Goal: Communication & Community: Answer question/provide support

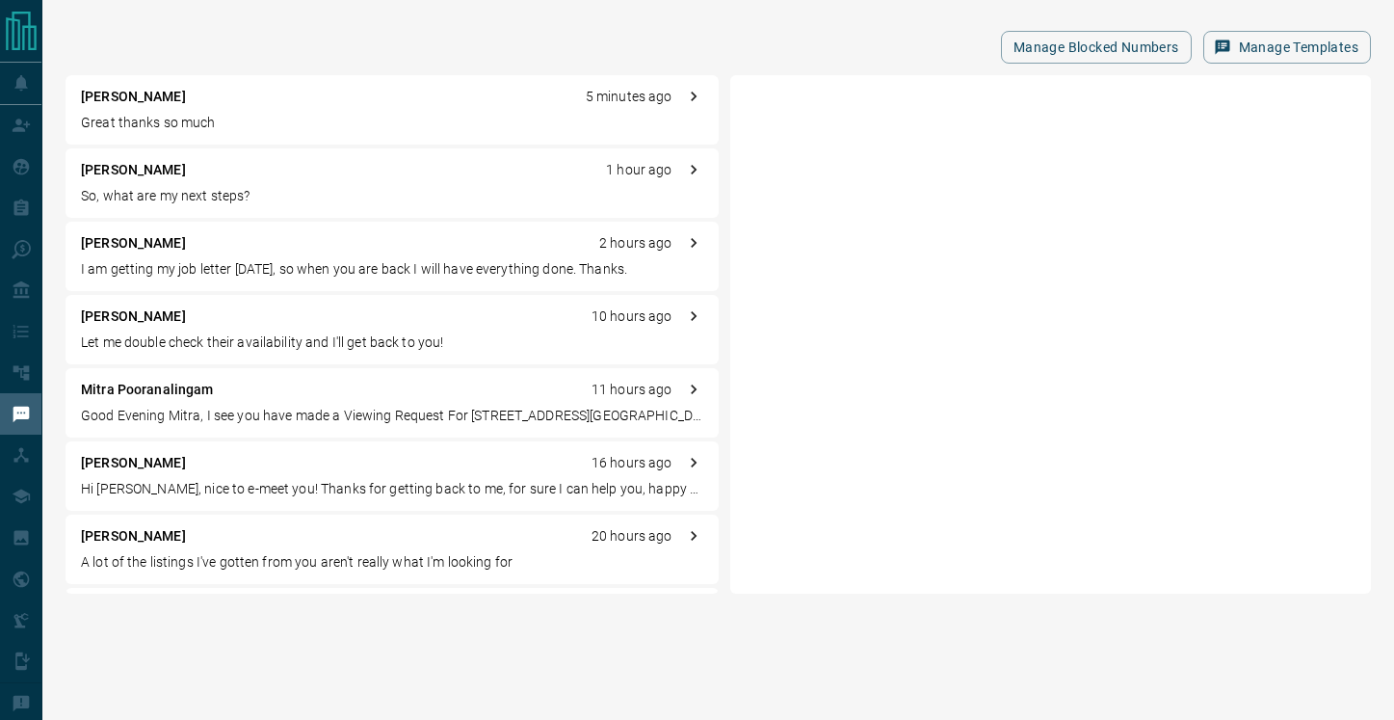
click at [264, 264] on p "I am getting my job letter [DATE], so when you are back I will have everything …" at bounding box center [392, 269] width 623 height 20
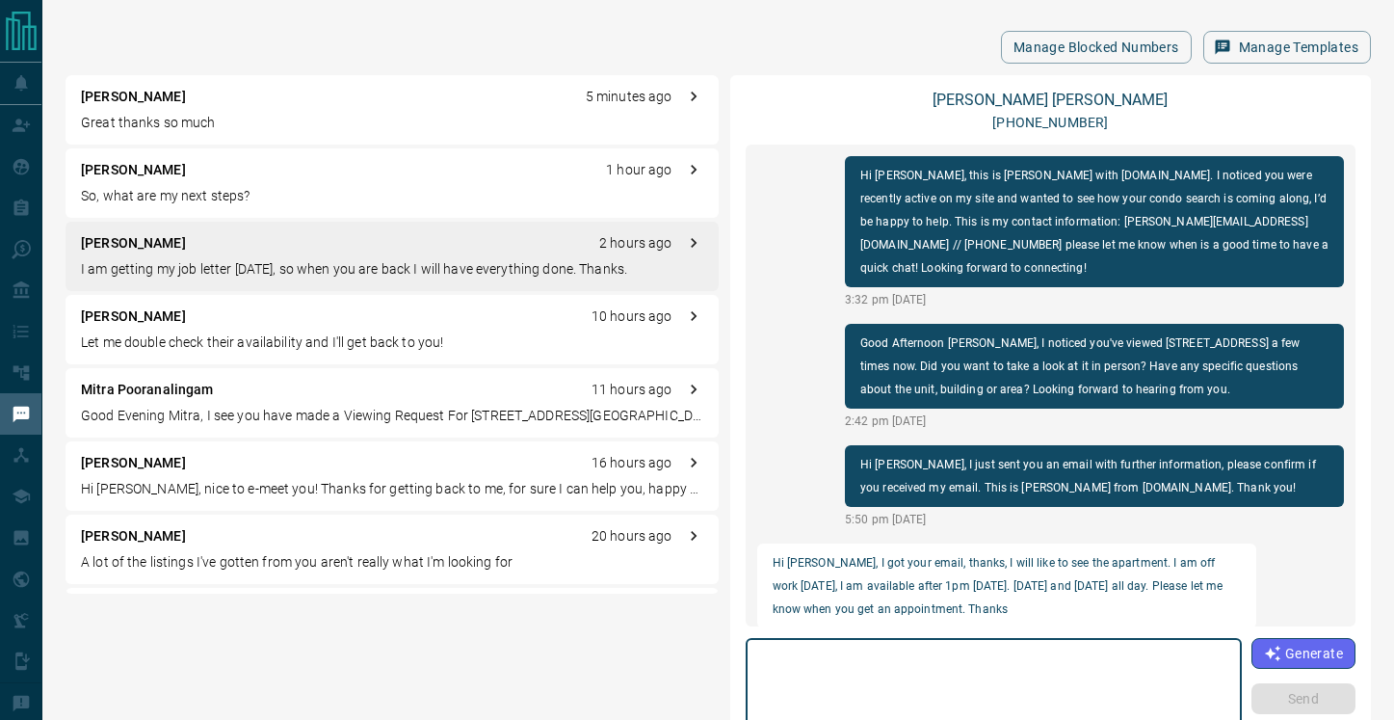
scroll to position [873, 0]
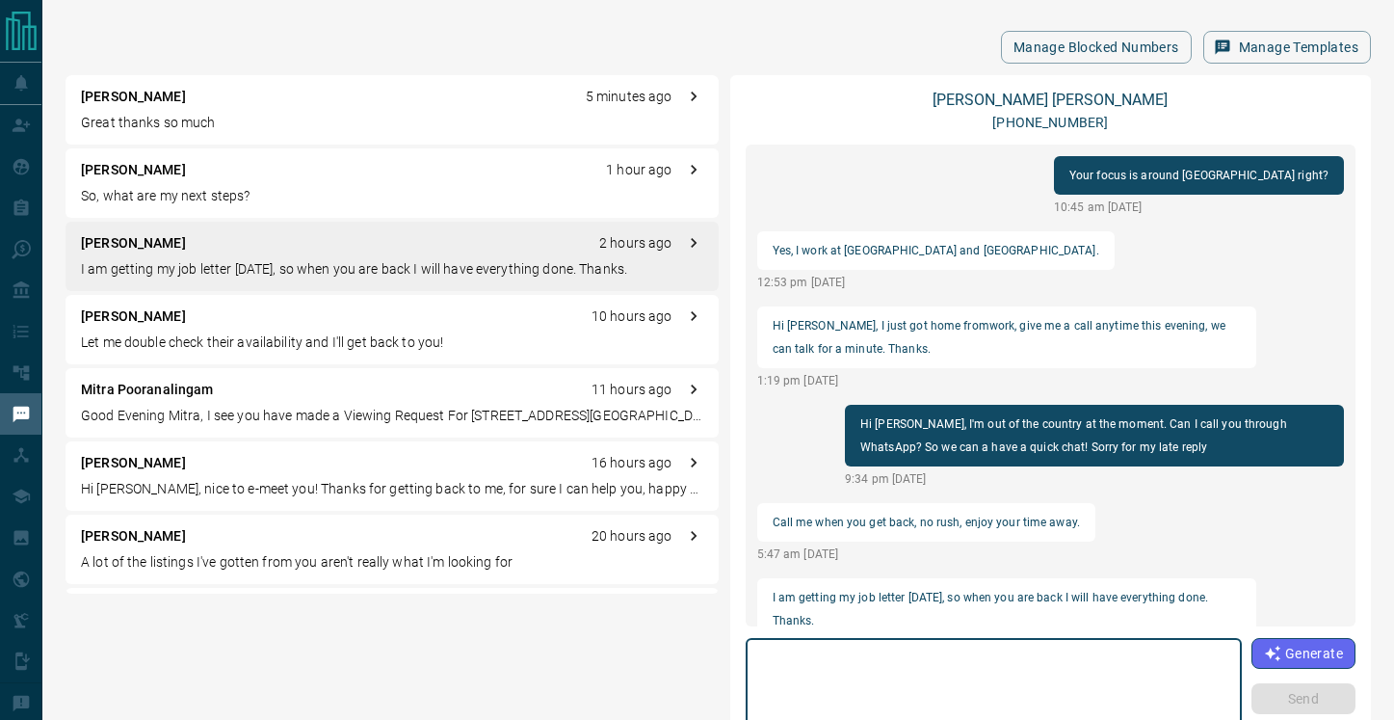
click at [896, 660] on textarea at bounding box center [993, 688] width 469 height 82
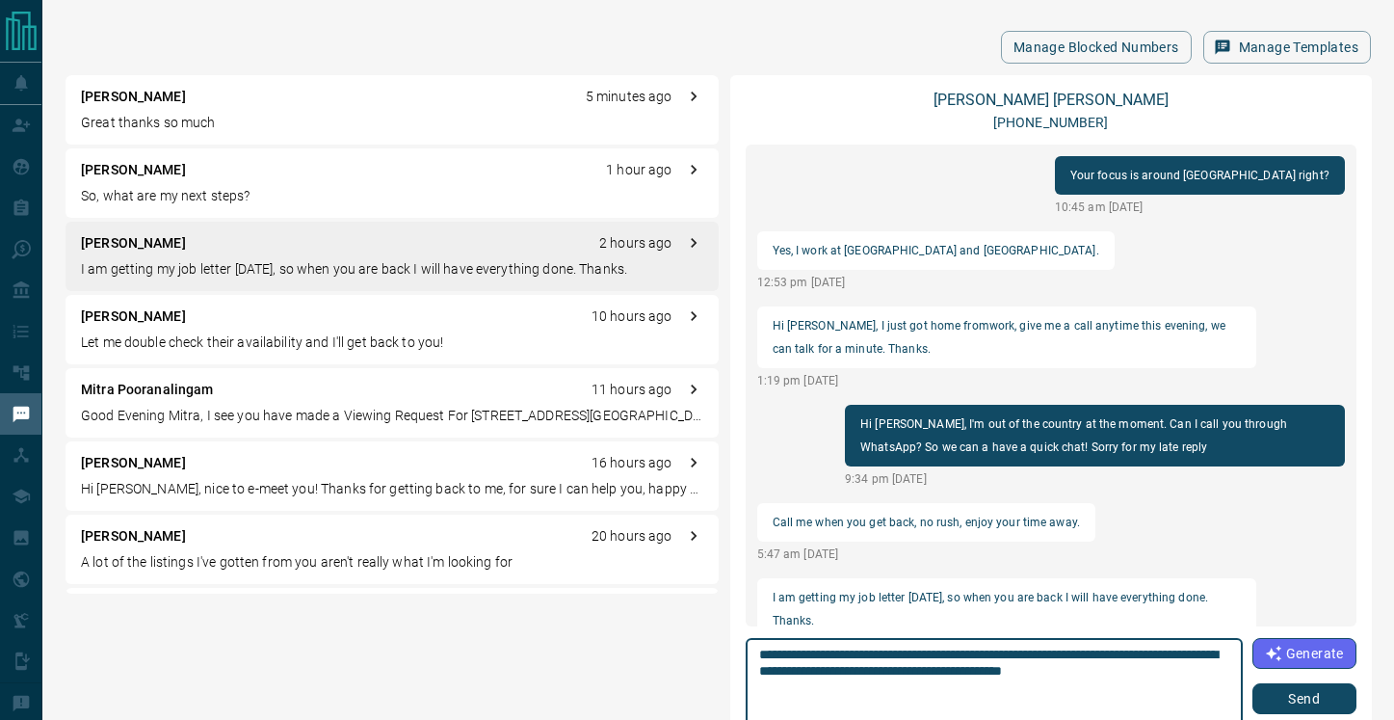
type textarea "**********"
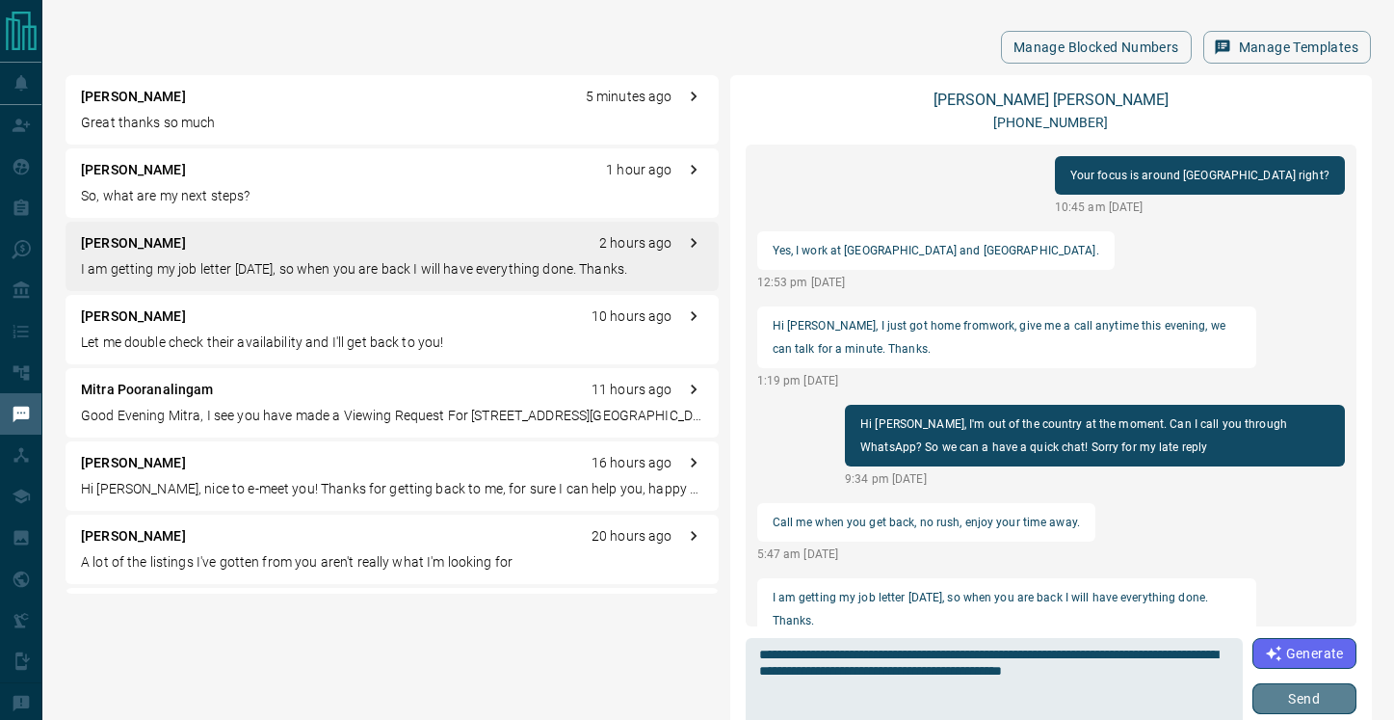
click at [1319, 690] on button "Send" at bounding box center [1305, 698] width 104 height 31
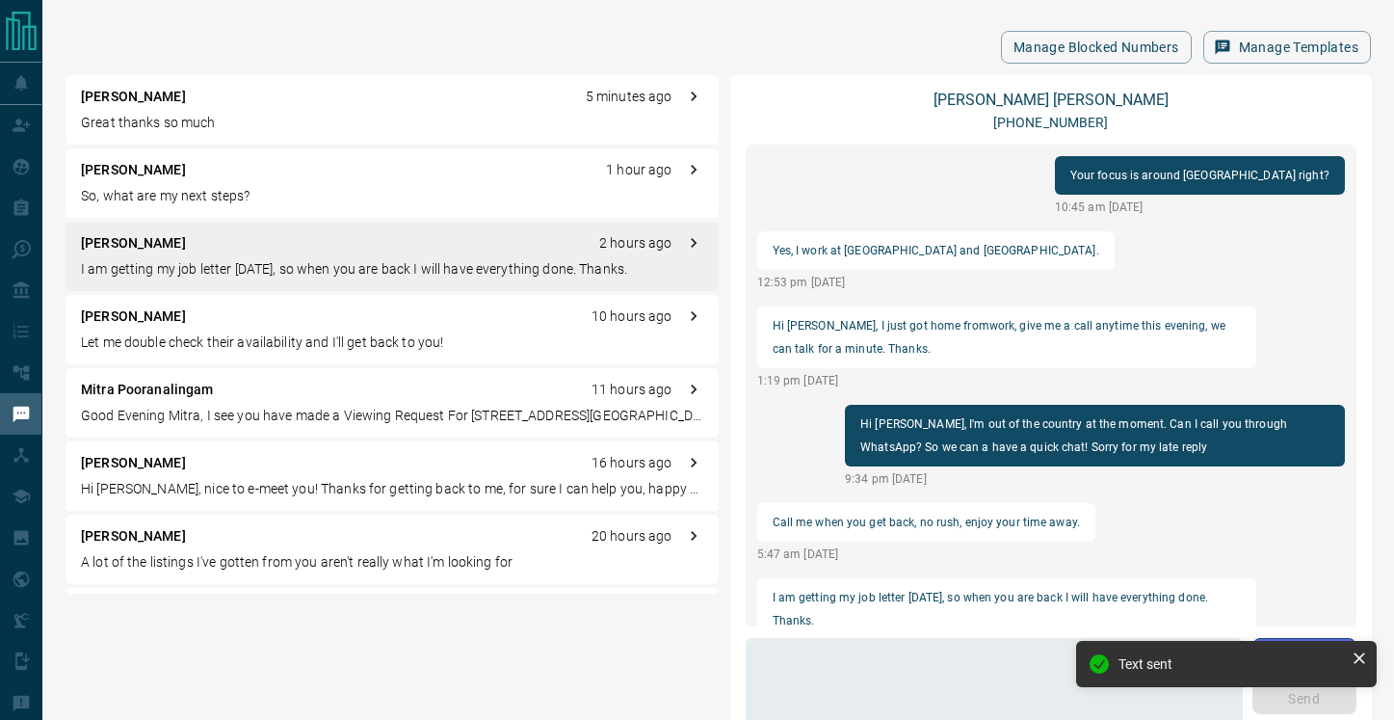
scroll to position [971, 0]
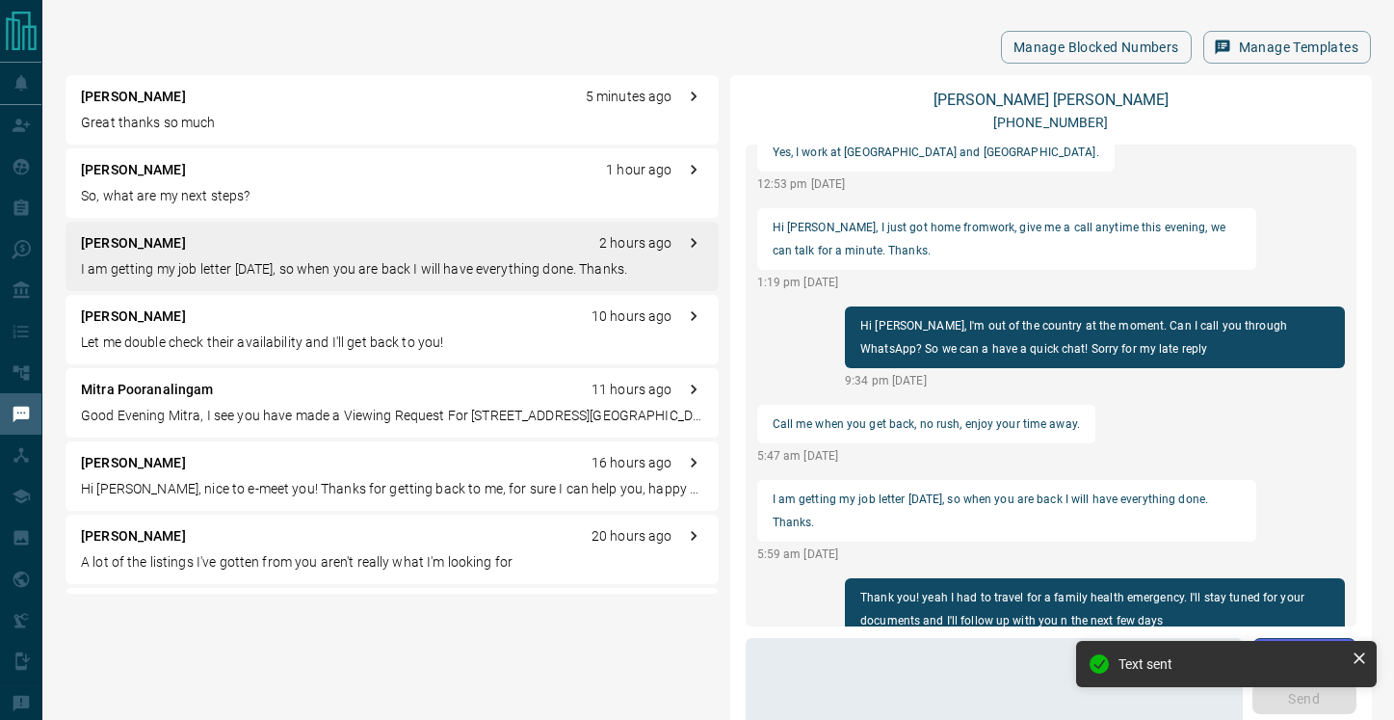
click at [269, 331] on div "[PERSON_NAME] 10 hours ago Let me double check their availability and I'll get …" at bounding box center [392, 329] width 653 height 69
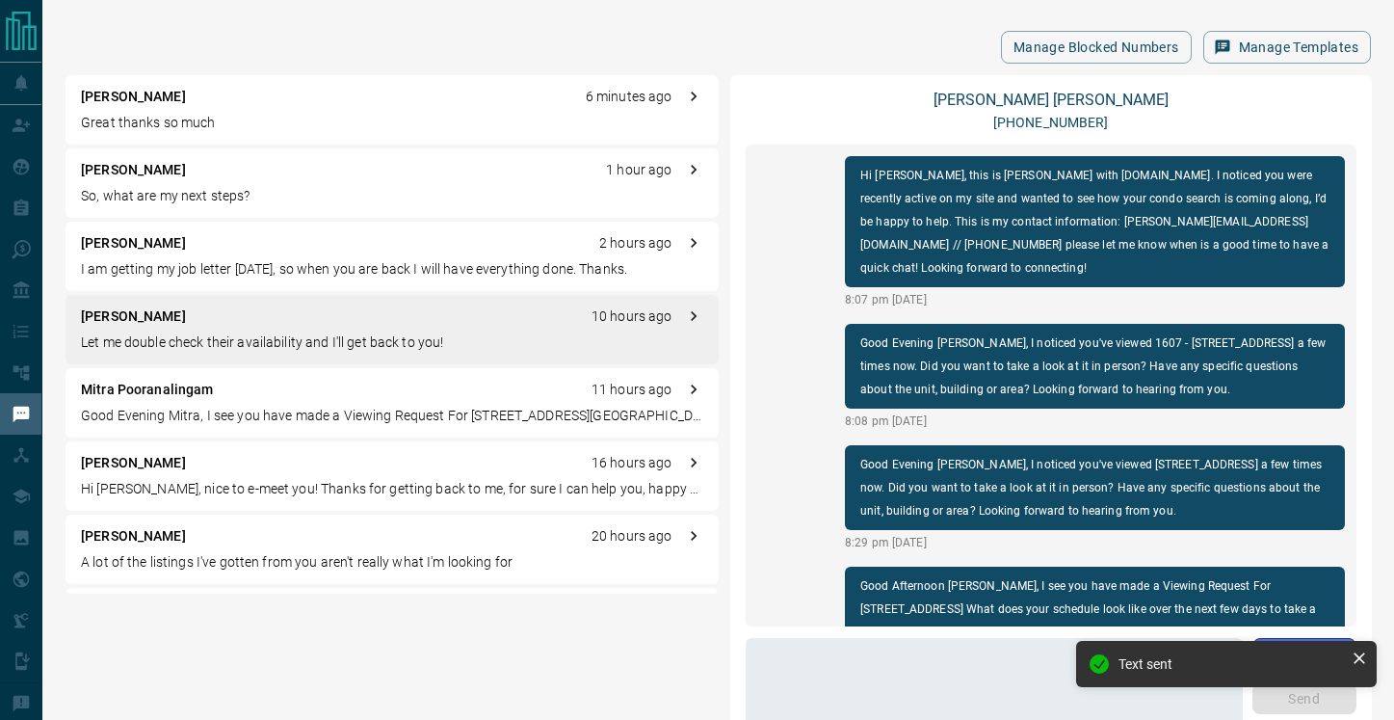
scroll to position [185, 0]
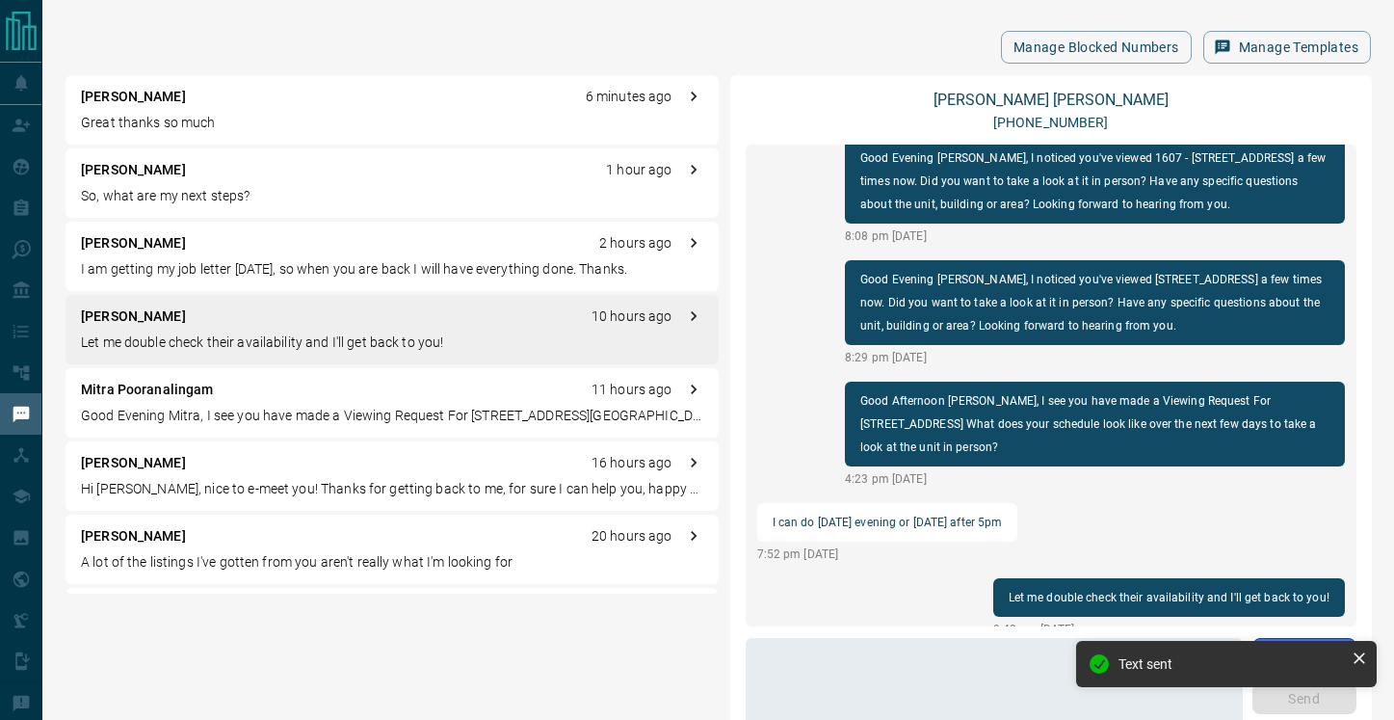
click at [281, 202] on p "So, what are my next steps?" at bounding box center [392, 196] width 623 height 20
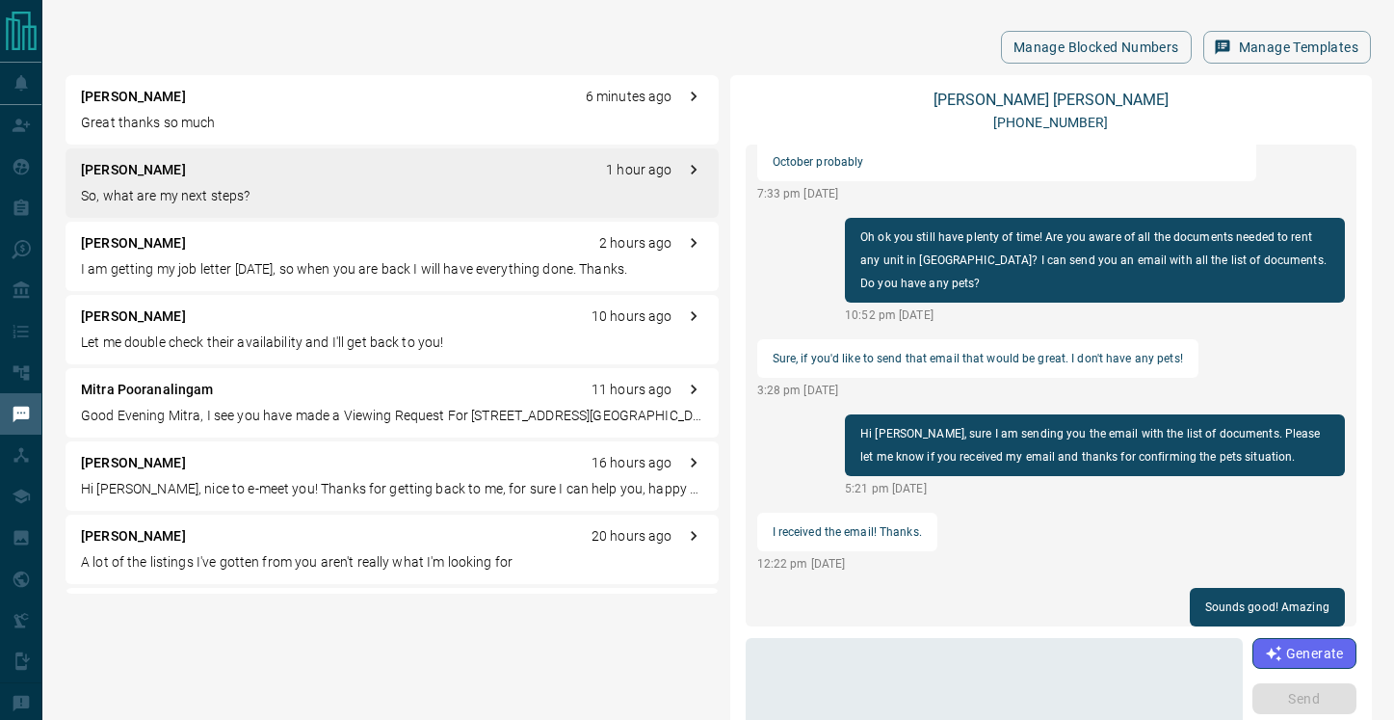
scroll to position [729, 0]
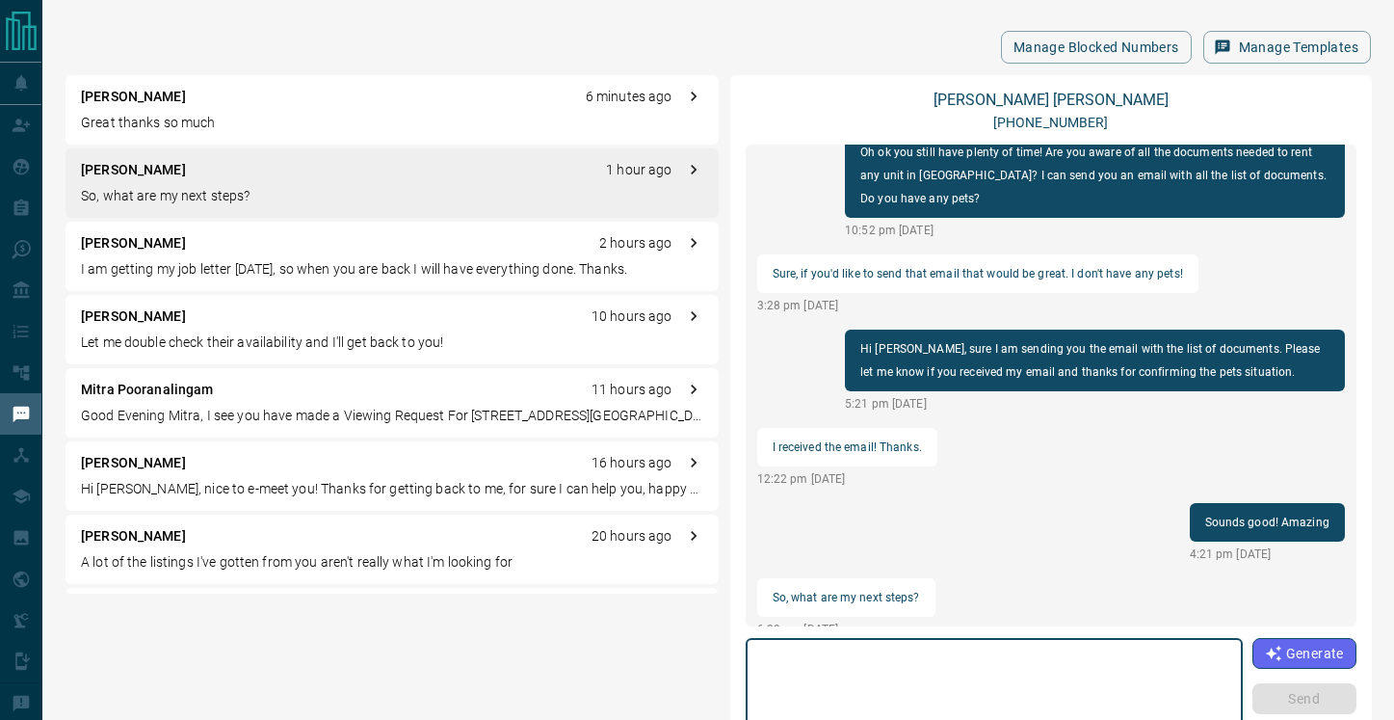
click at [945, 657] on textarea at bounding box center [994, 688] width 470 height 82
click at [944, 677] on textarea at bounding box center [994, 688] width 470 height 82
click at [914, 655] on textarea at bounding box center [994, 688] width 470 height 82
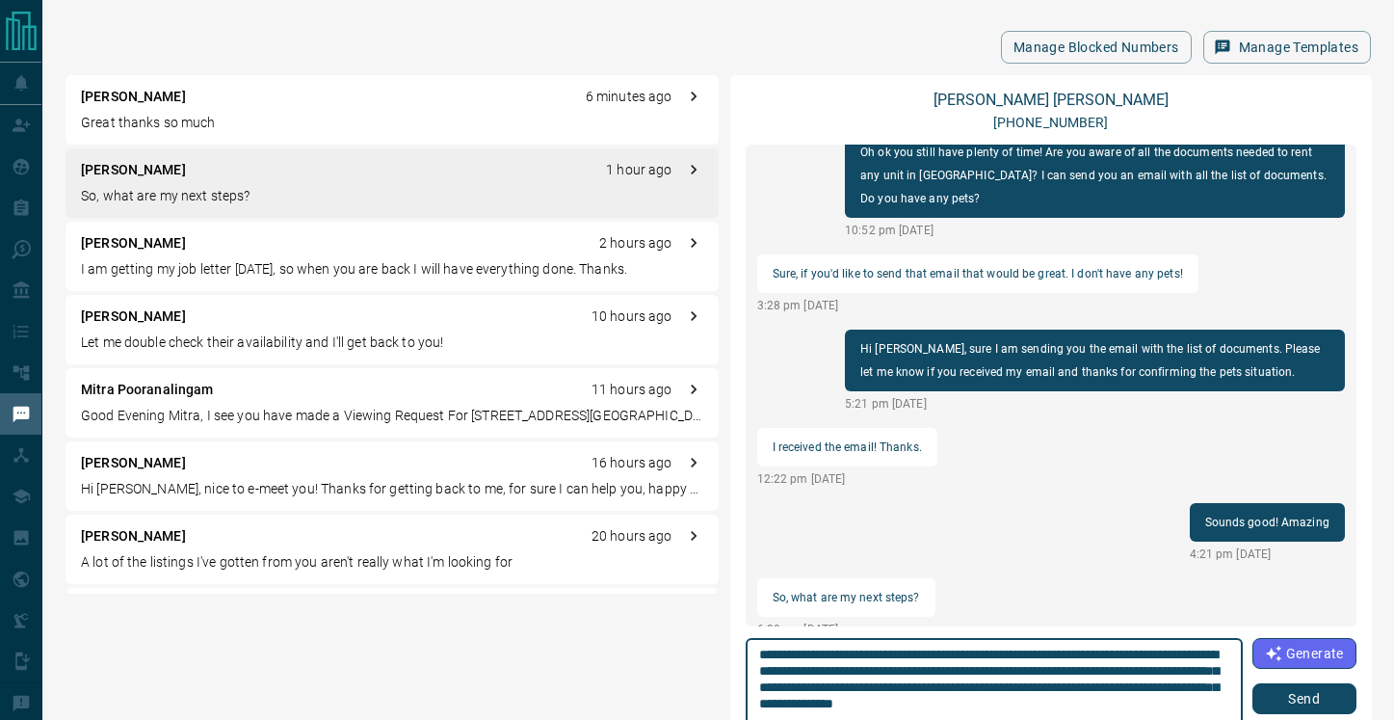
scroll to position [9, 0]
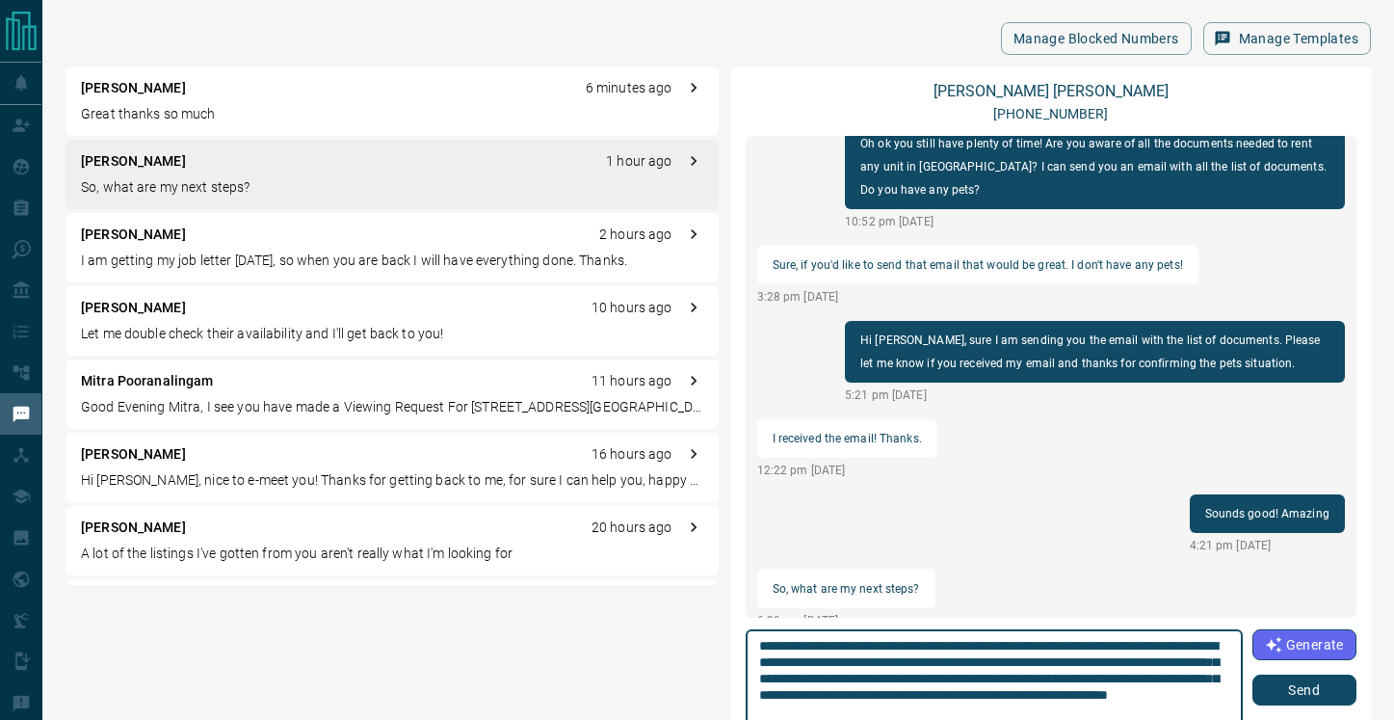
type textarea "**********"
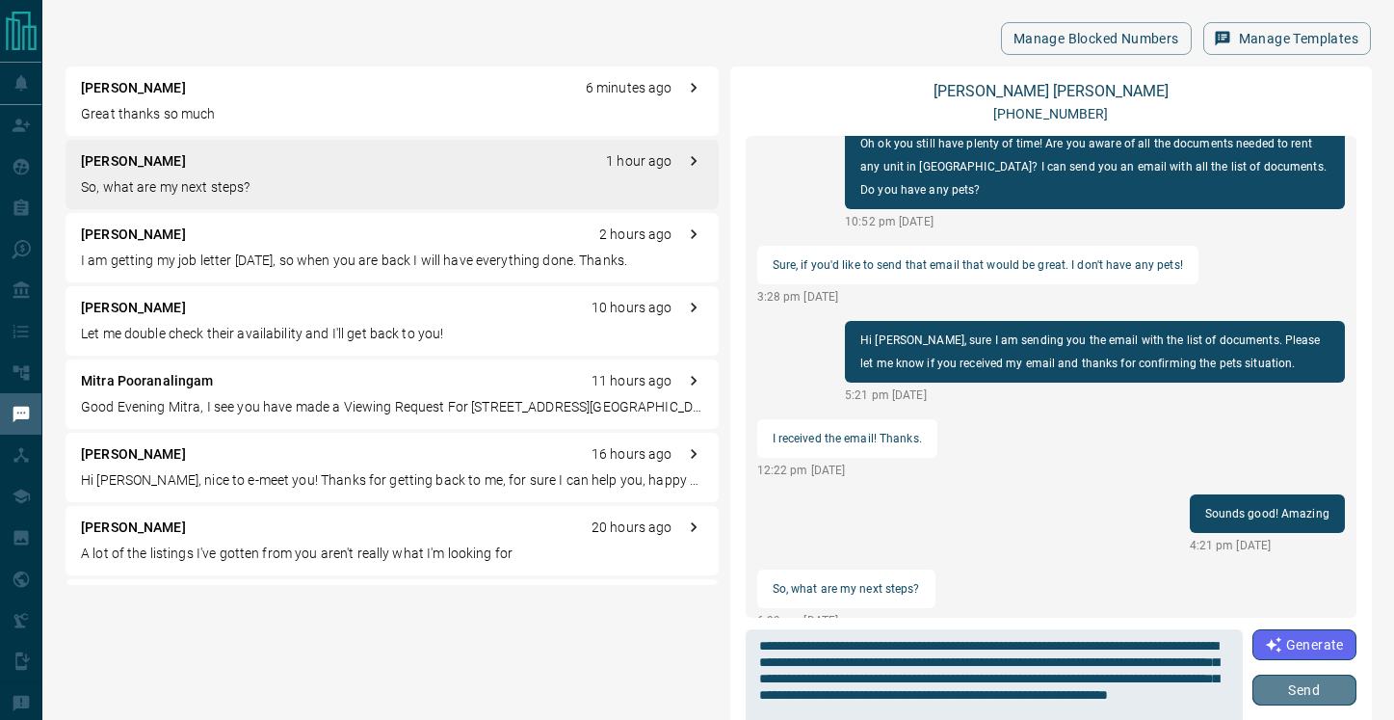
click at [1268, 693] on button "Send" at bounding box center [1305, 690] width 104 height 31
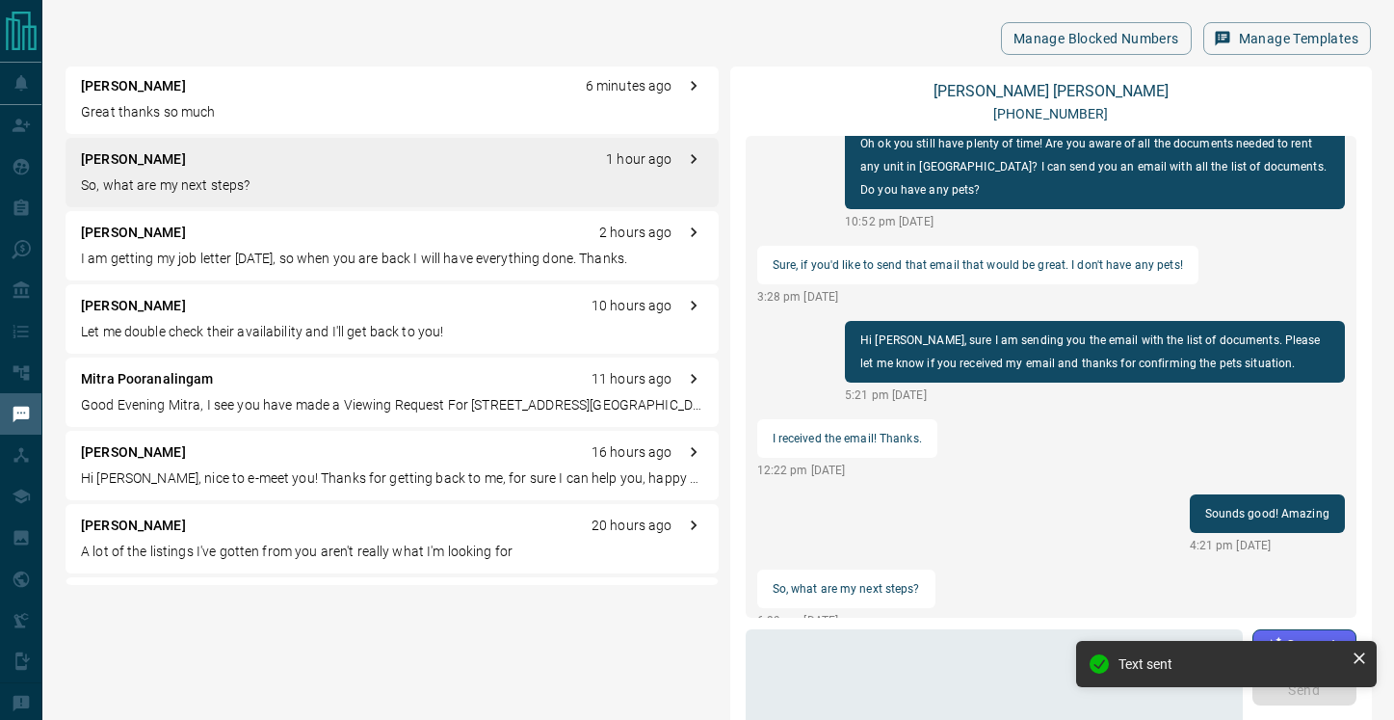
scroll to position [896, 0]
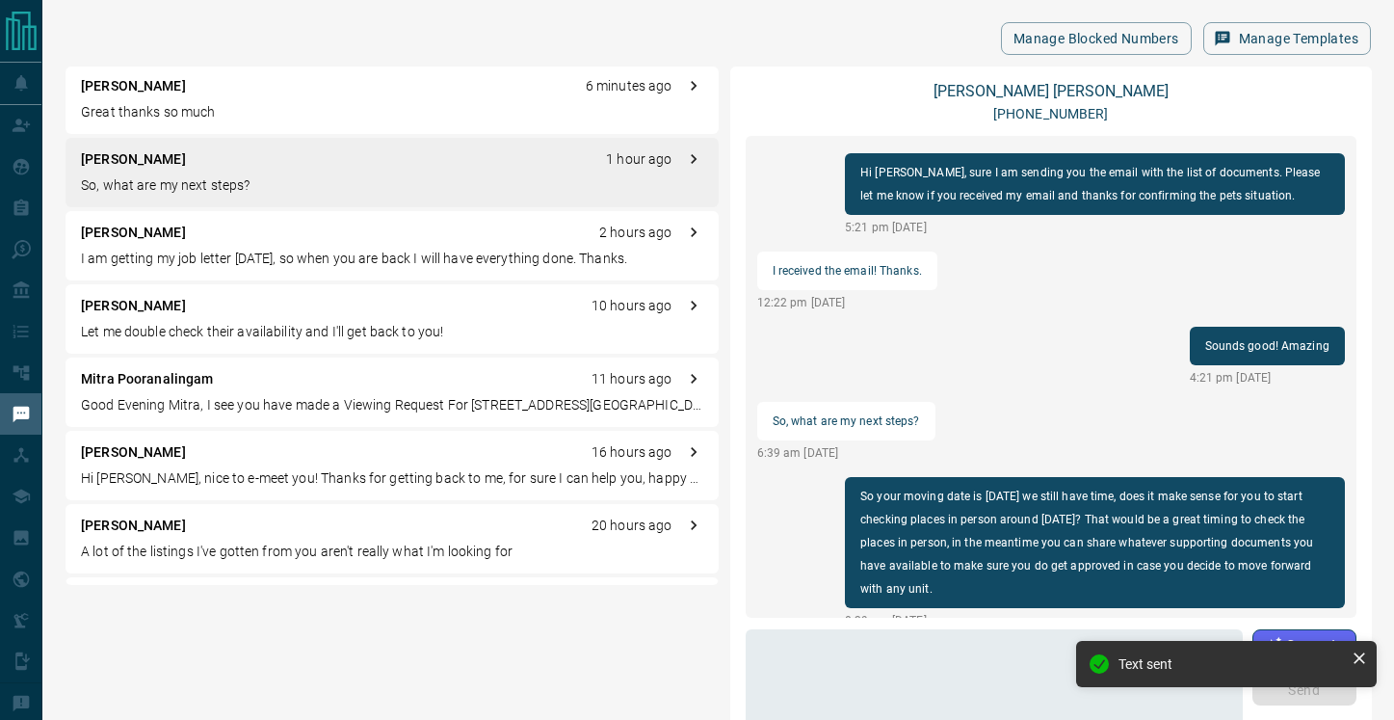
click at [202, 108] on p "Great thanks so much" at bounding box center [392, 112] width 623 height 20
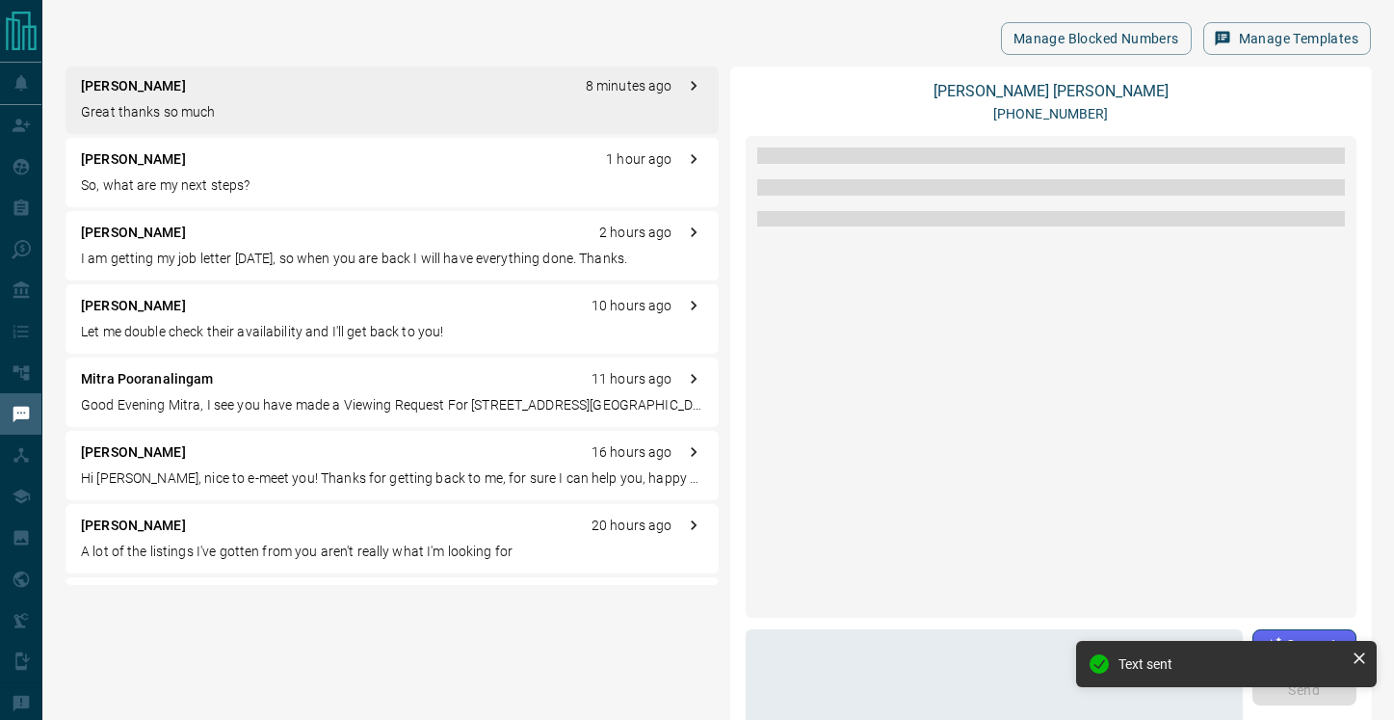
scroll to position [856, 0]
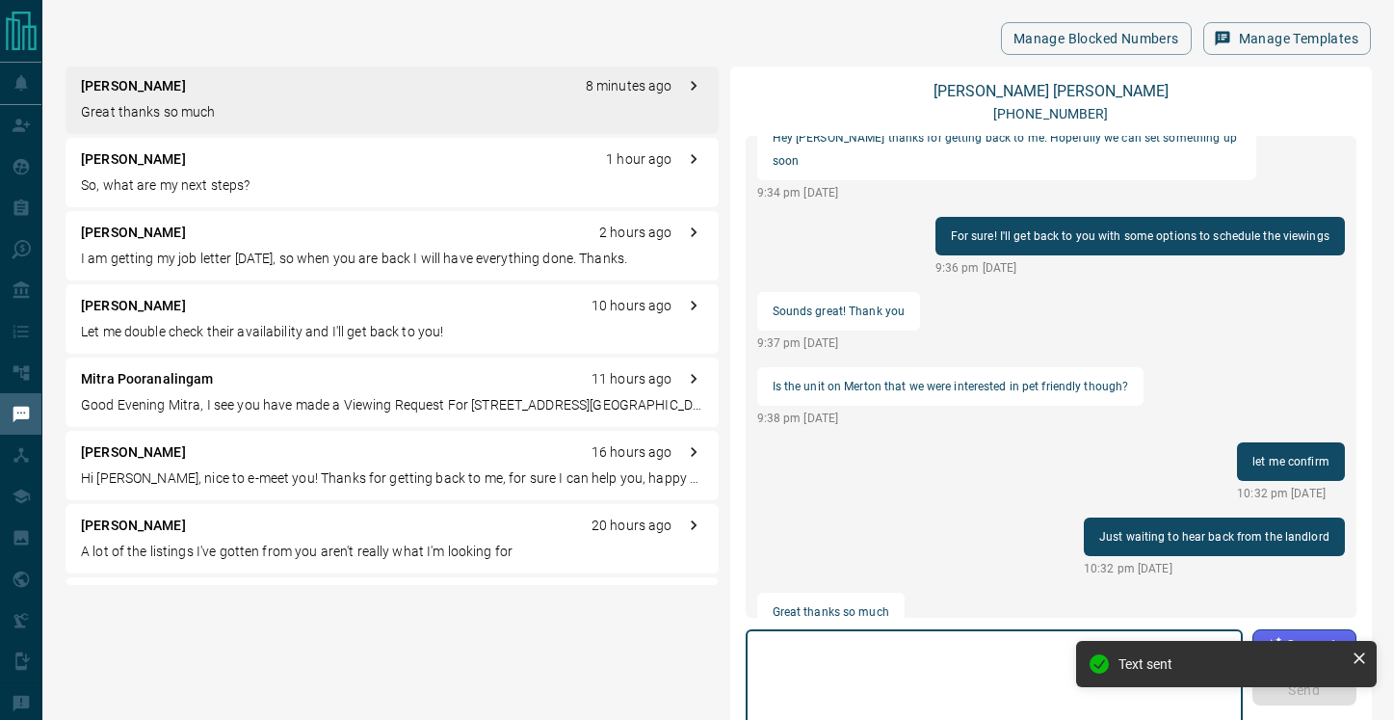
click at [838, 647] on textarea at bounding box center [994, 679] width 470 height 82
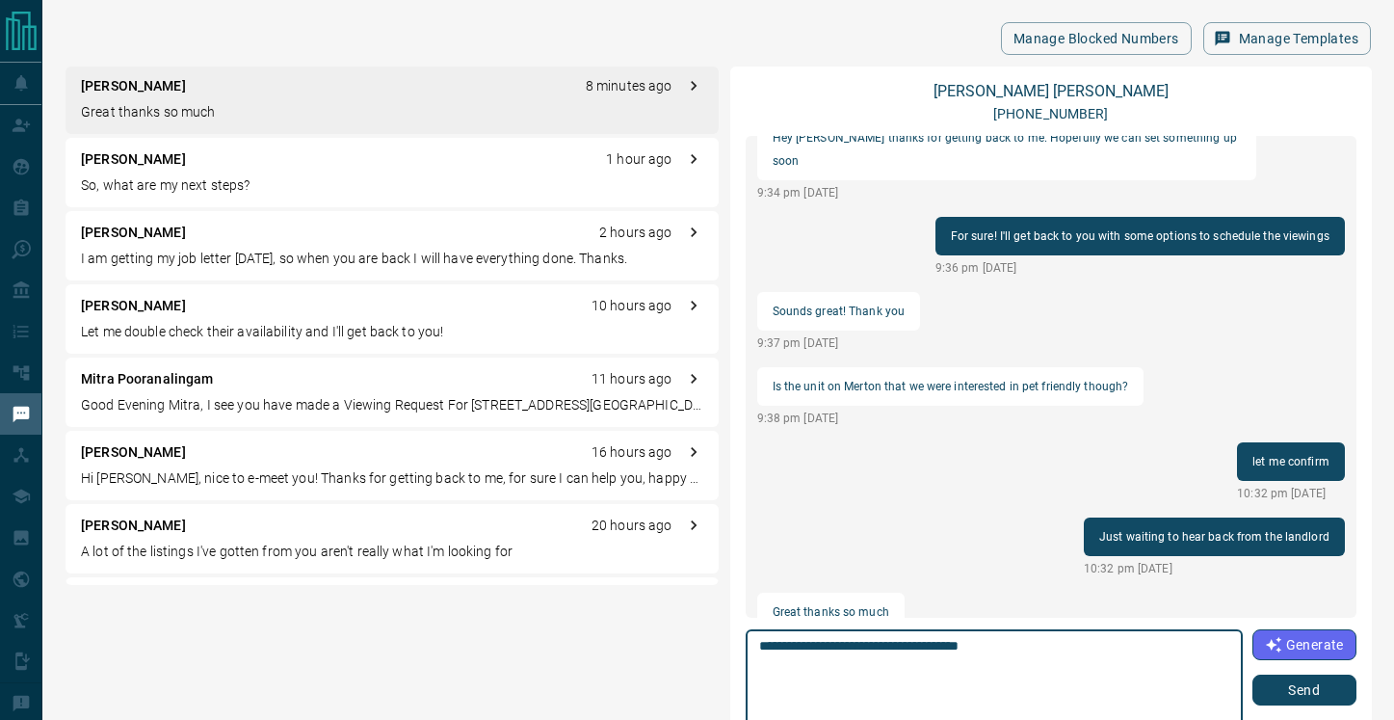
type textarea "**********"
click at [1291, 690] on button "Send" at bounding box center [1305, 690] width 104 height 31
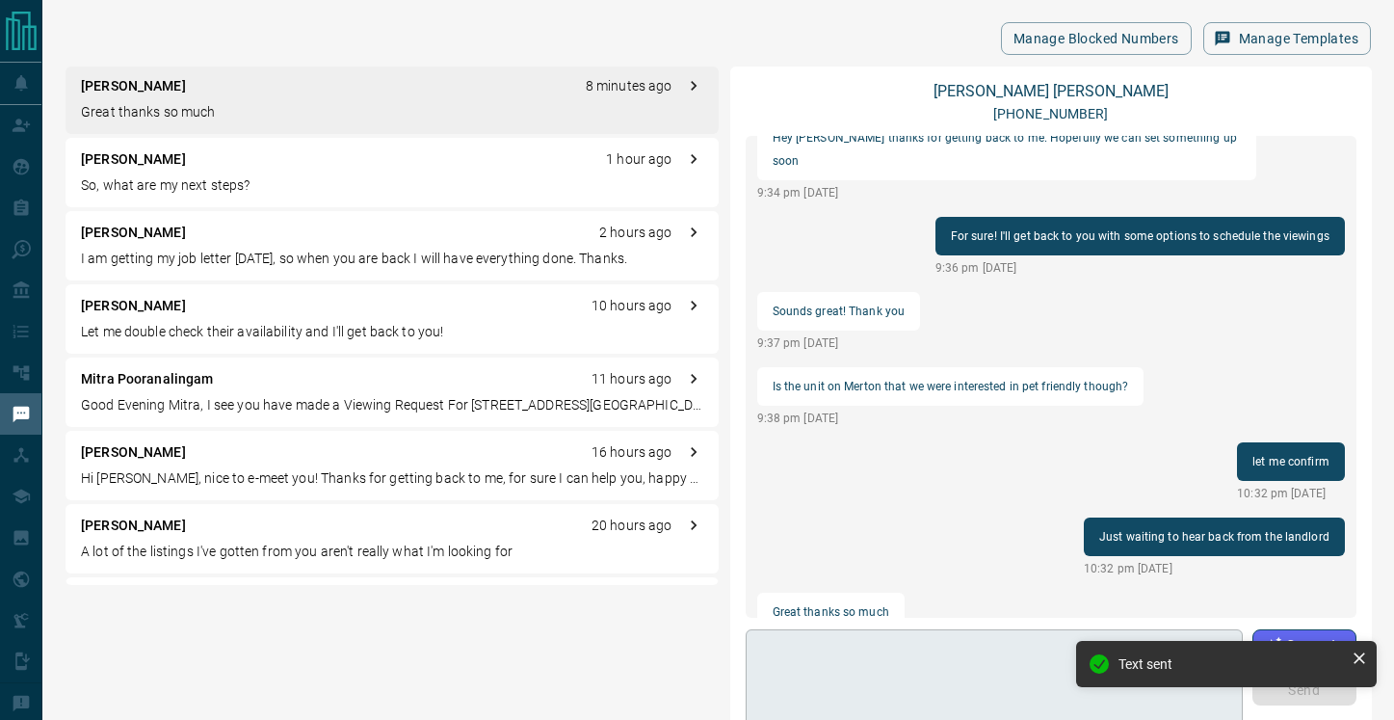
scroll to position [931, 0]
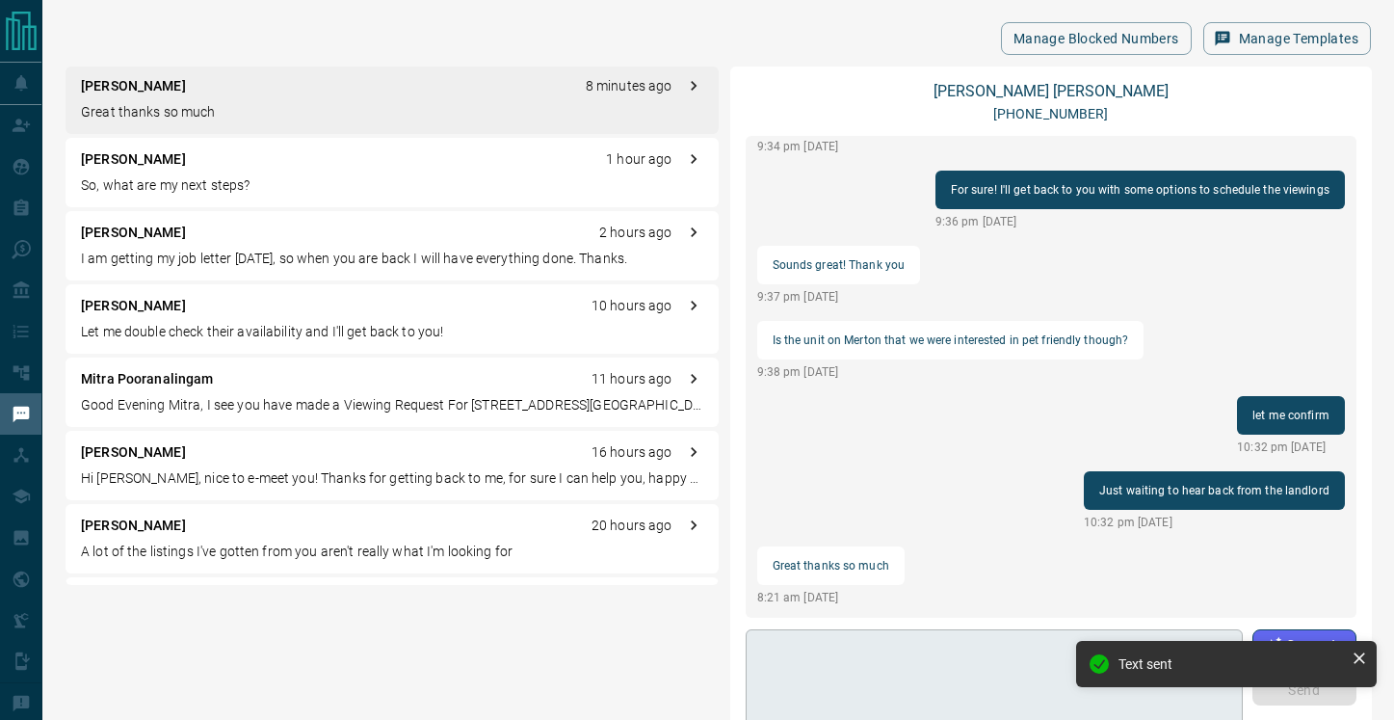
click at [1029, 660] on textarea at bounding box center [994, 679] width 470 height 82
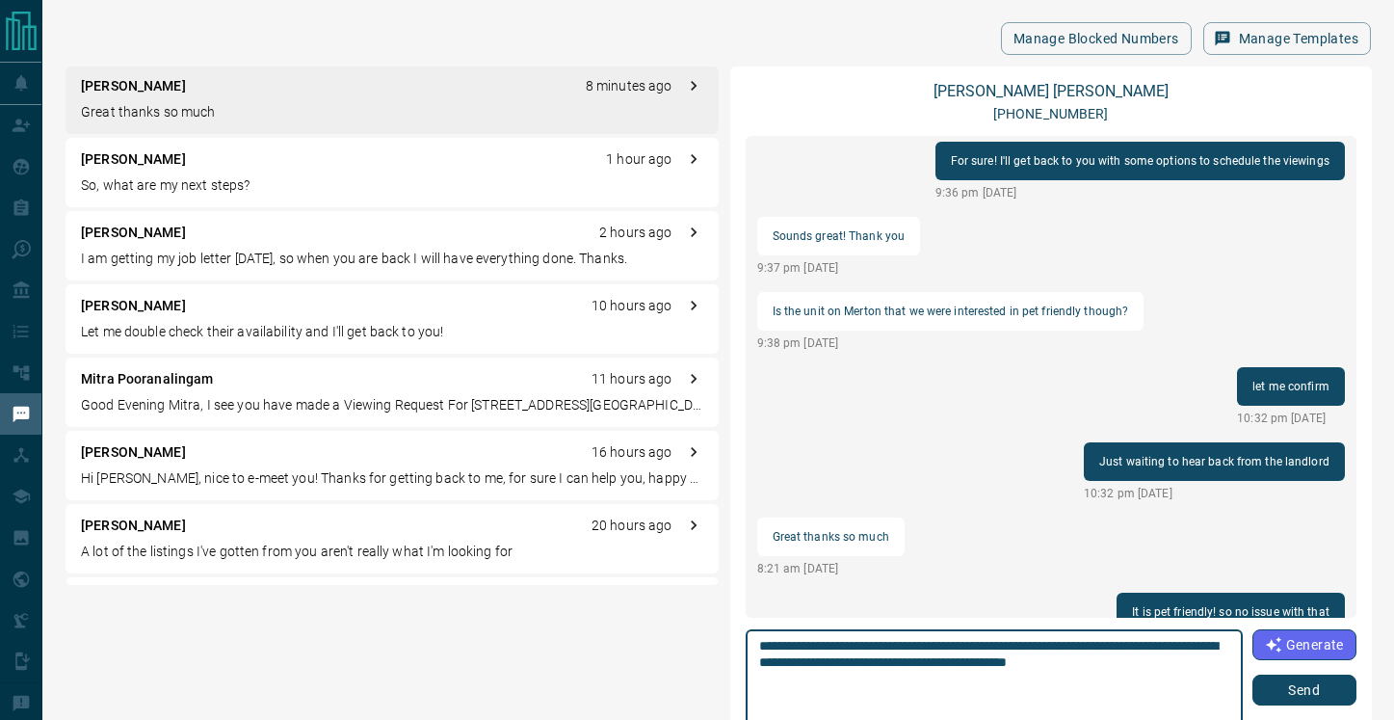
type textarea "**********"
click at [1282, 690] on button "Send" at bounding box center [1305, 690] width 104 height 31
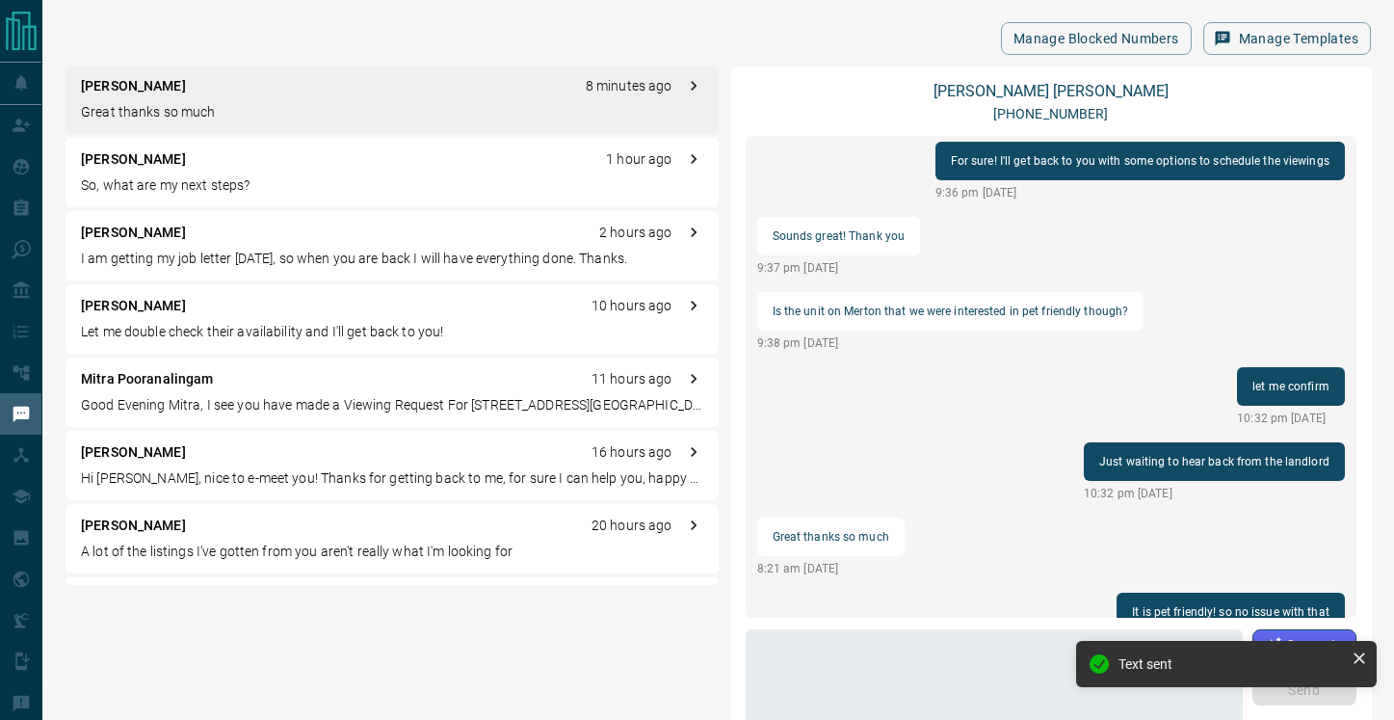
scroll to position [1029, 0]
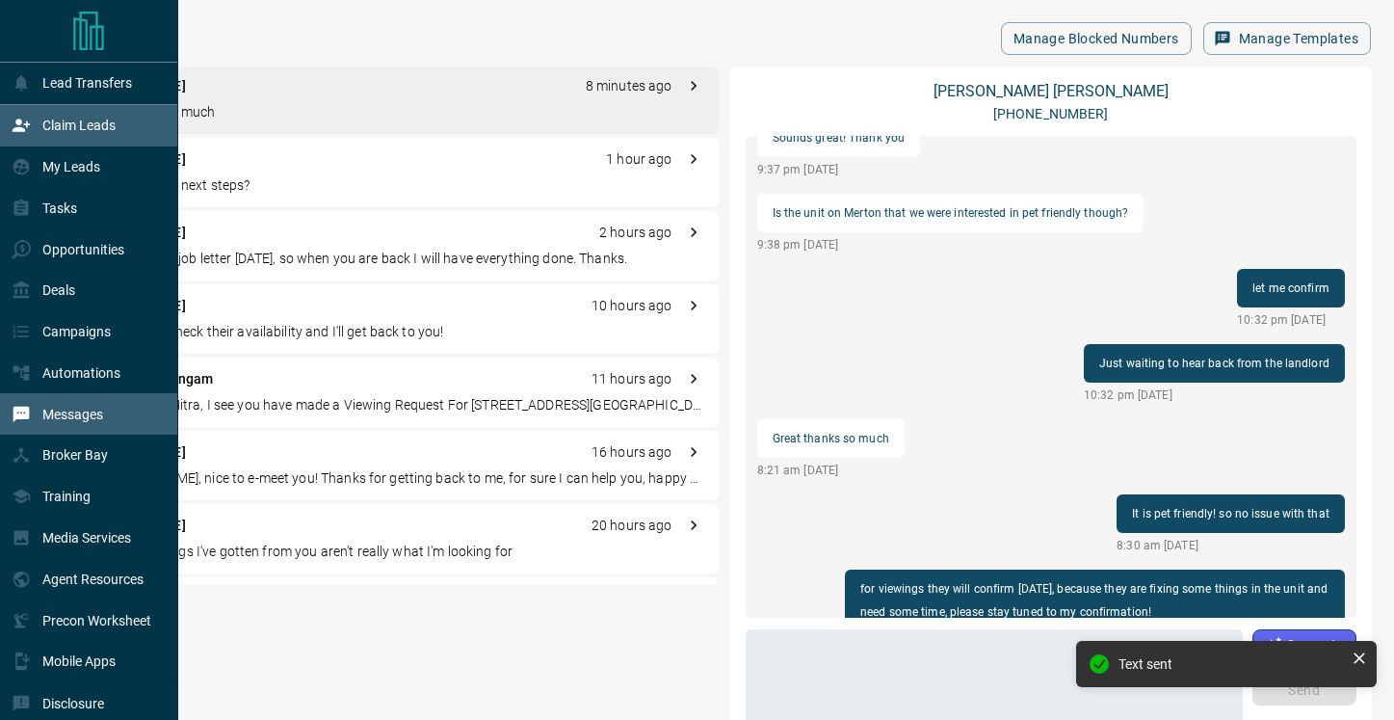
click at [62, 127] on p "Claim Leads" at bounding box center [78, 125] width 73 height 15
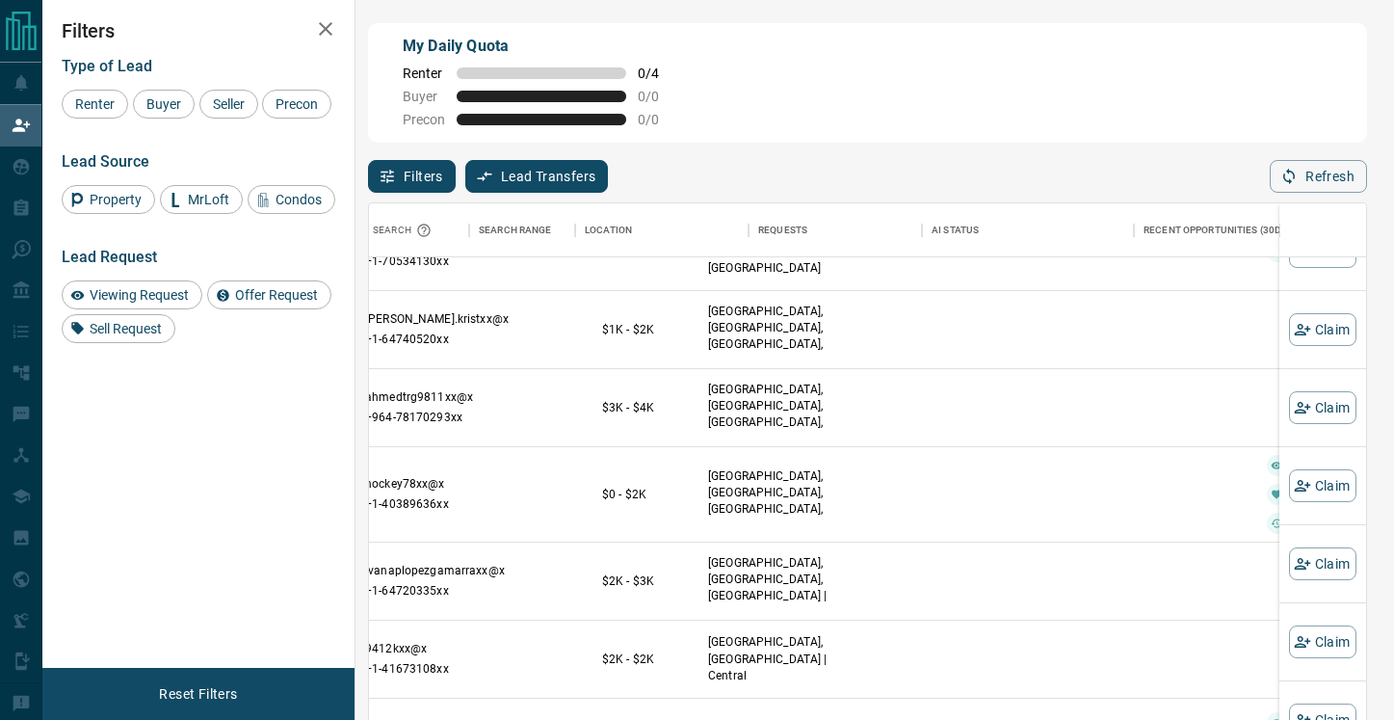
scroll to position [473, 381]
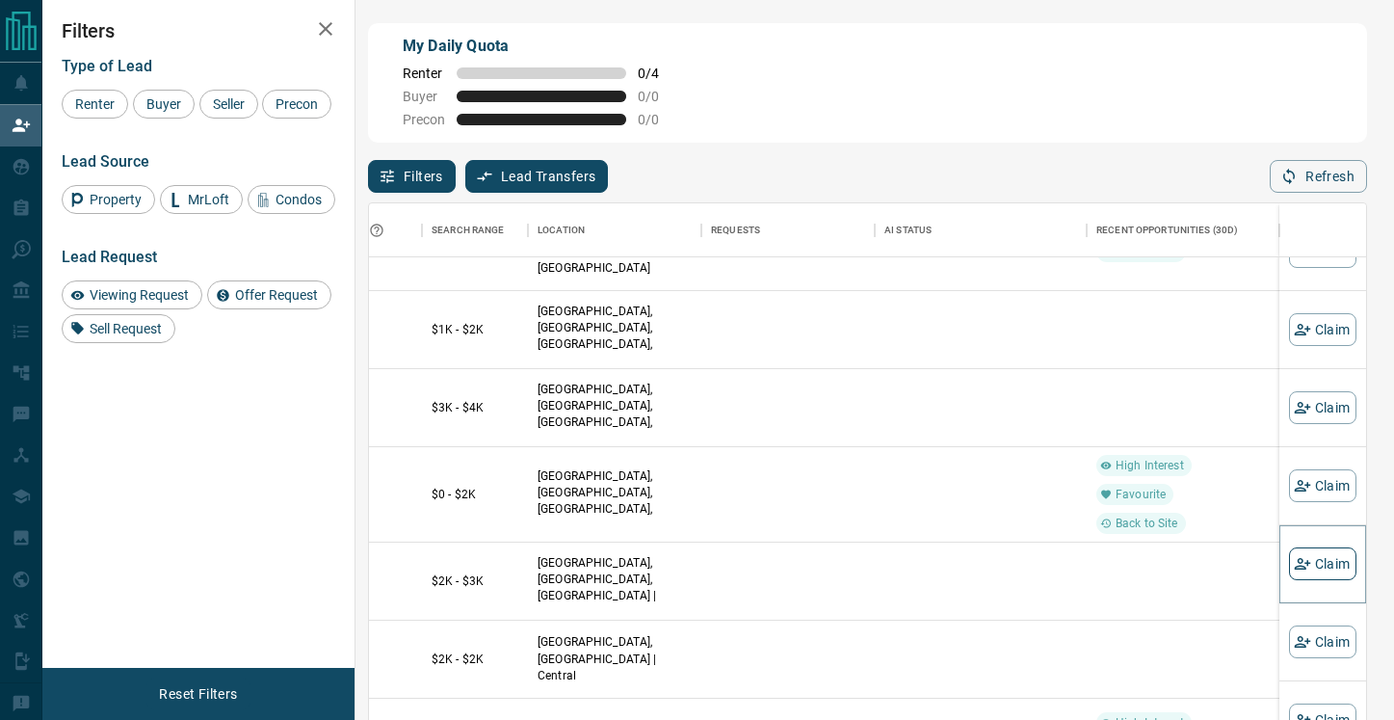
click at [1326, 567] on button "Claim" at bounding box center [1322, 563] width 67 height 33
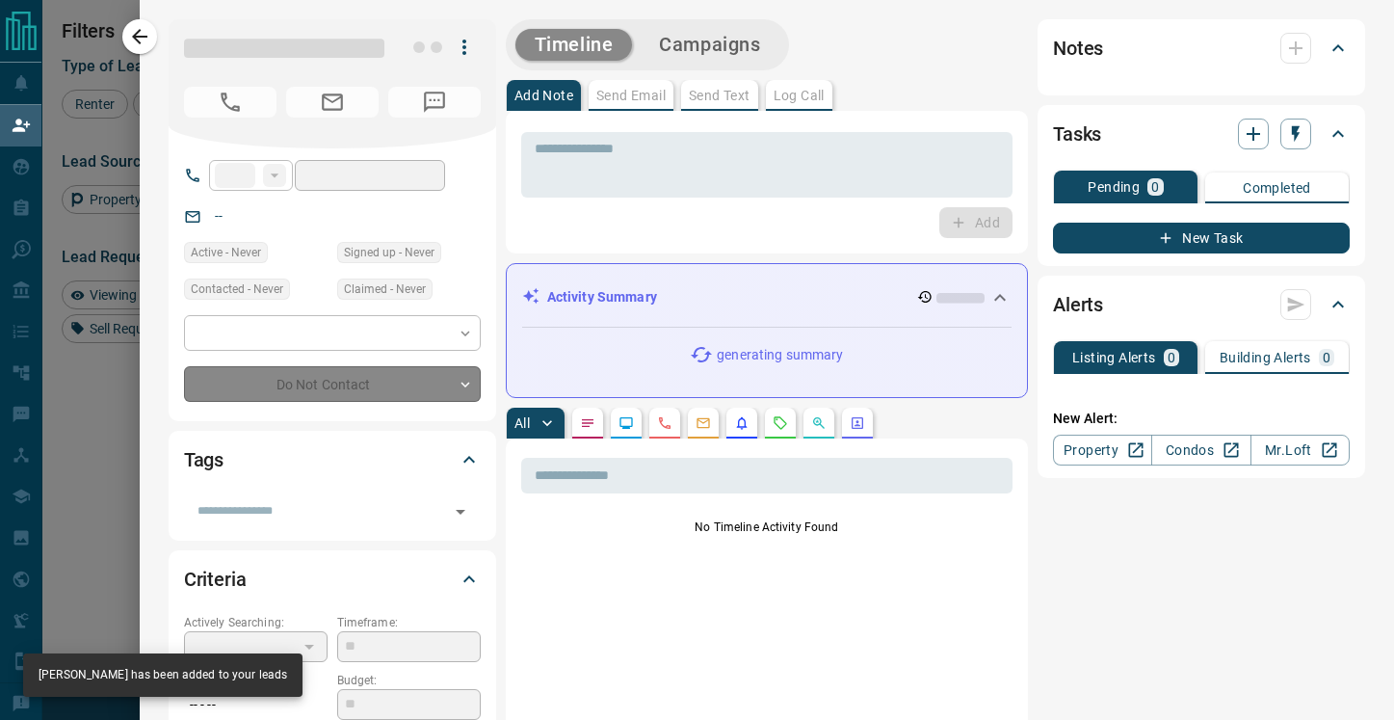
type input "**"
type input "**********"
type input "**"
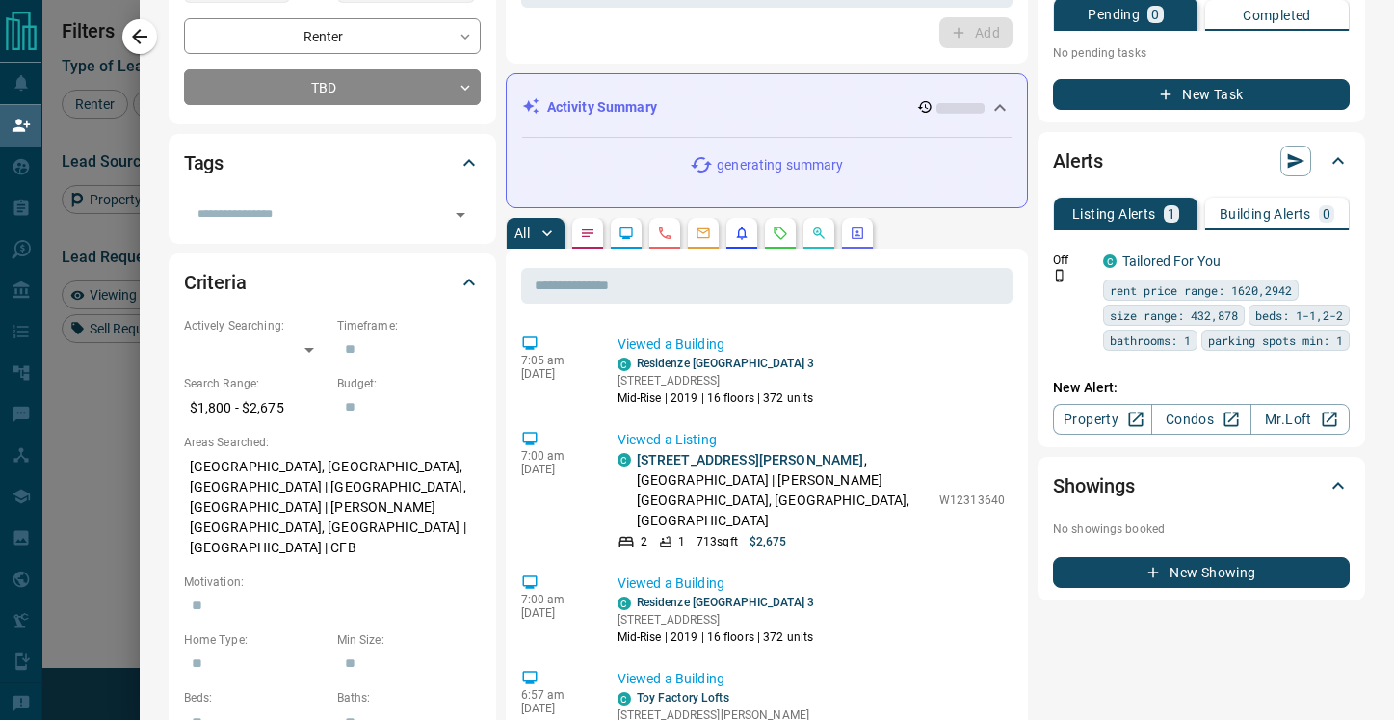
scroll to position [0, 0]
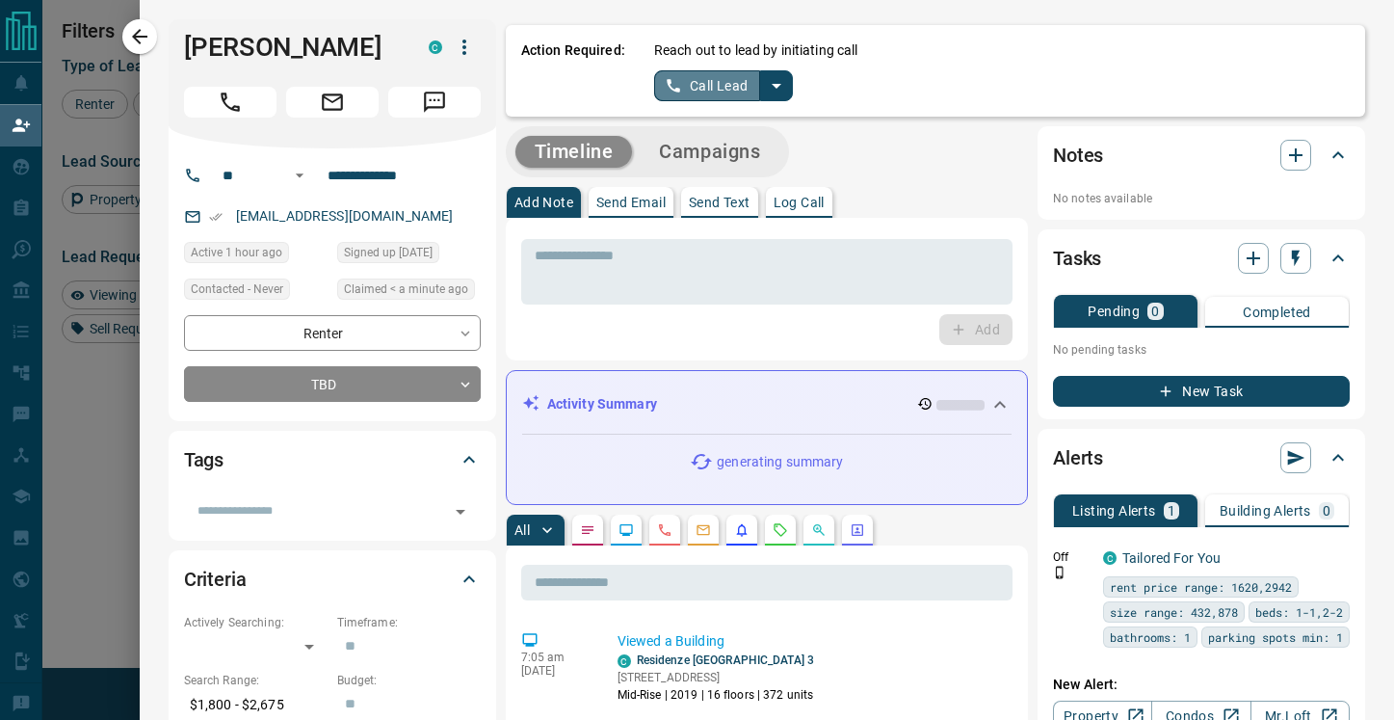
click at [718, 85] on button "Call Lead" at bounding box center [707, 85] width 107 height 31
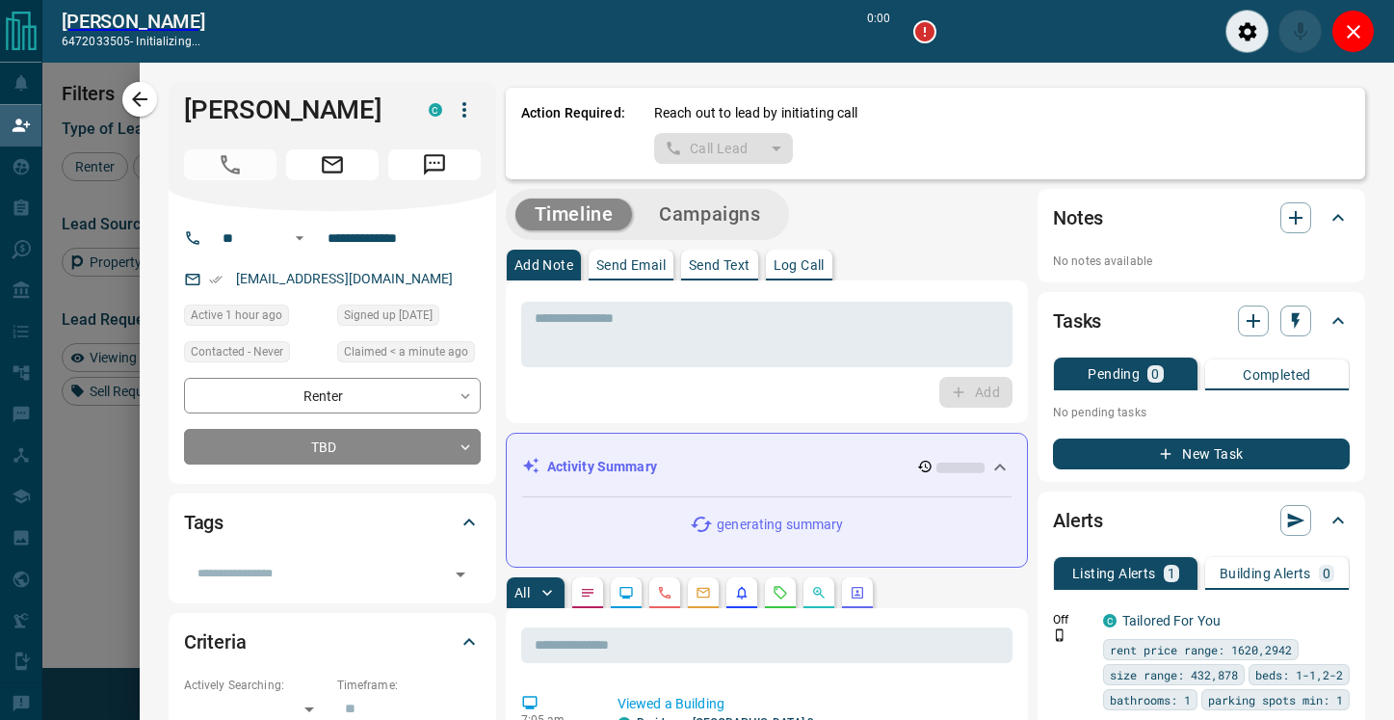
scroll to position [496, 997]
type input "*******"
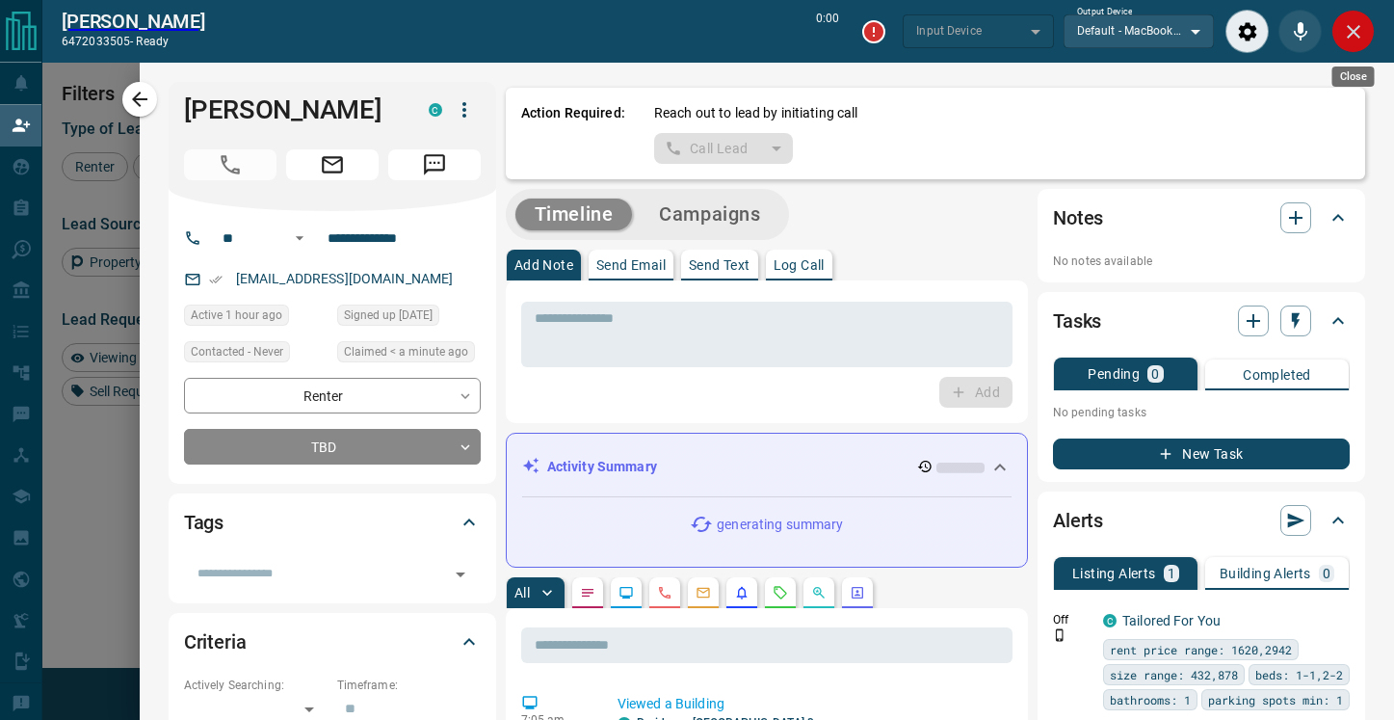
type input "*******"
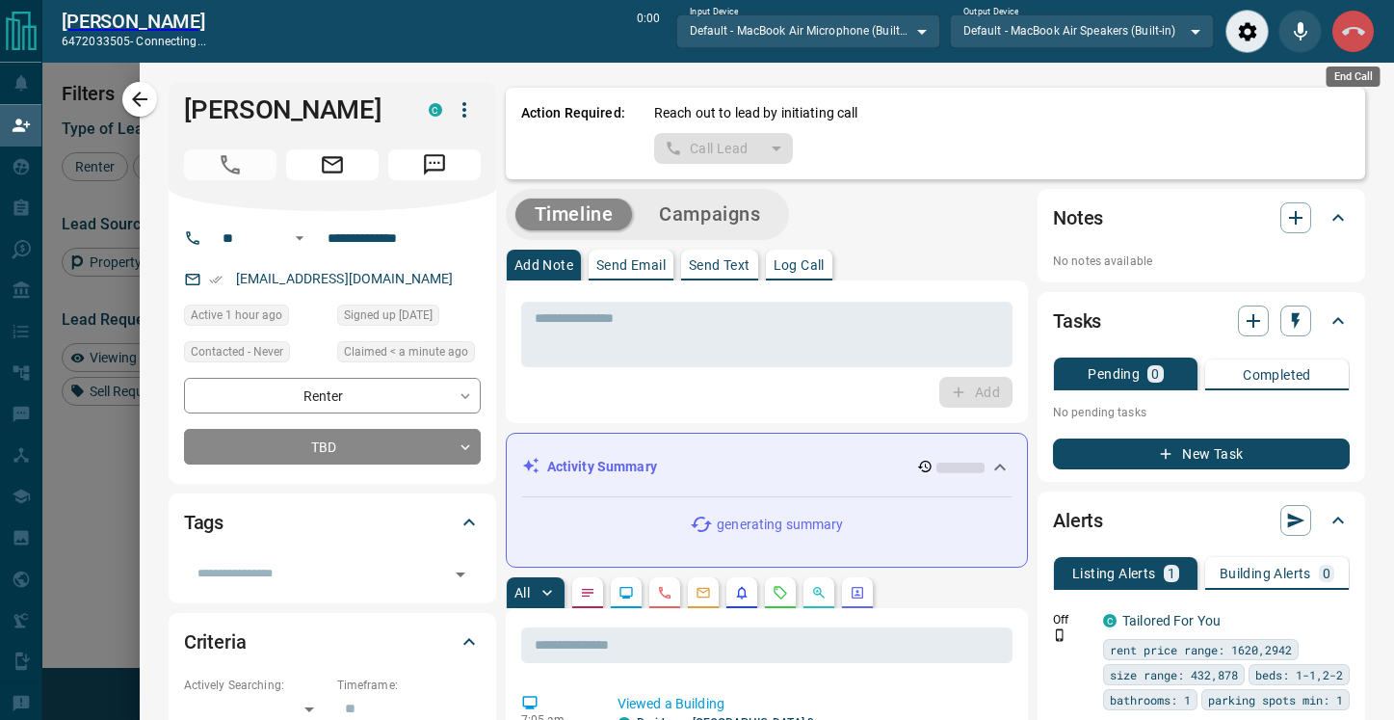
click at [1358, 30] on icon "End Call" at bounding box center [1353, 31] width 23 height 9
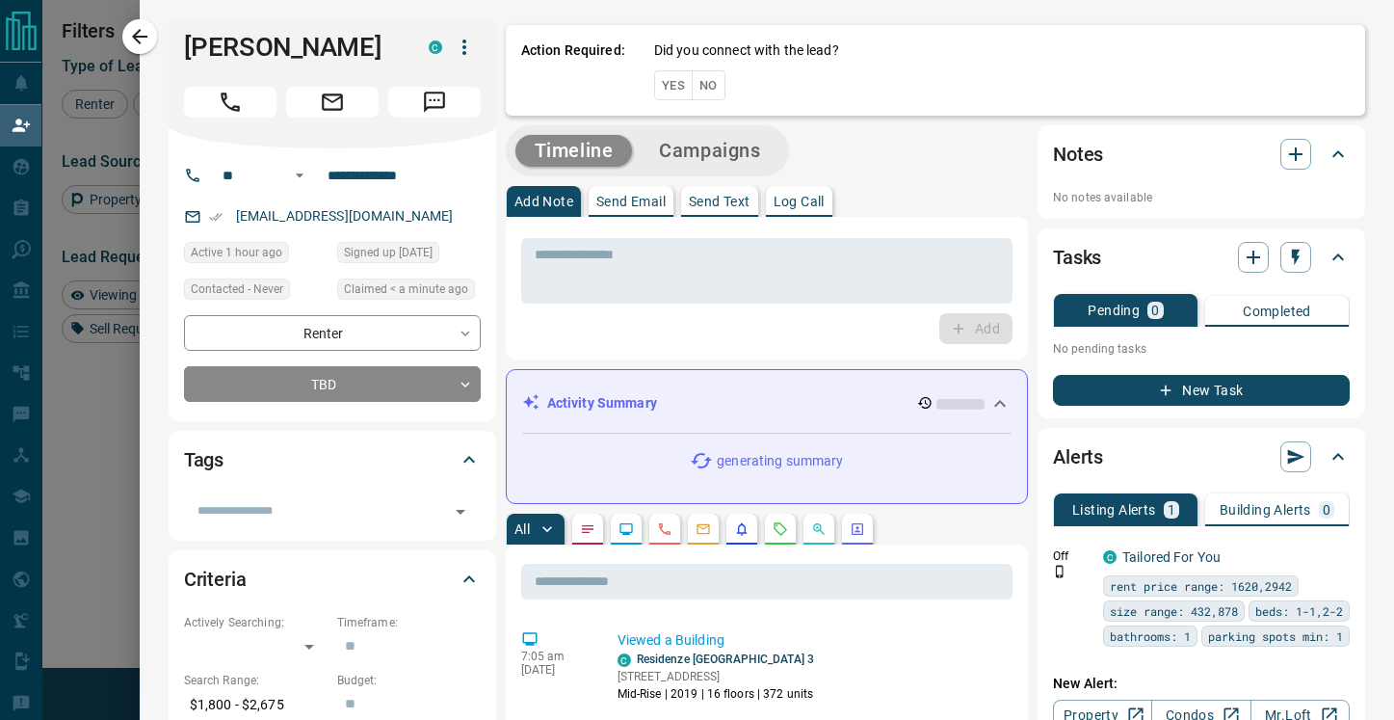
scroll to position [544, 997]
click at [702, 78] on button "No" at bounding box center [709, 85] width 34 height 30
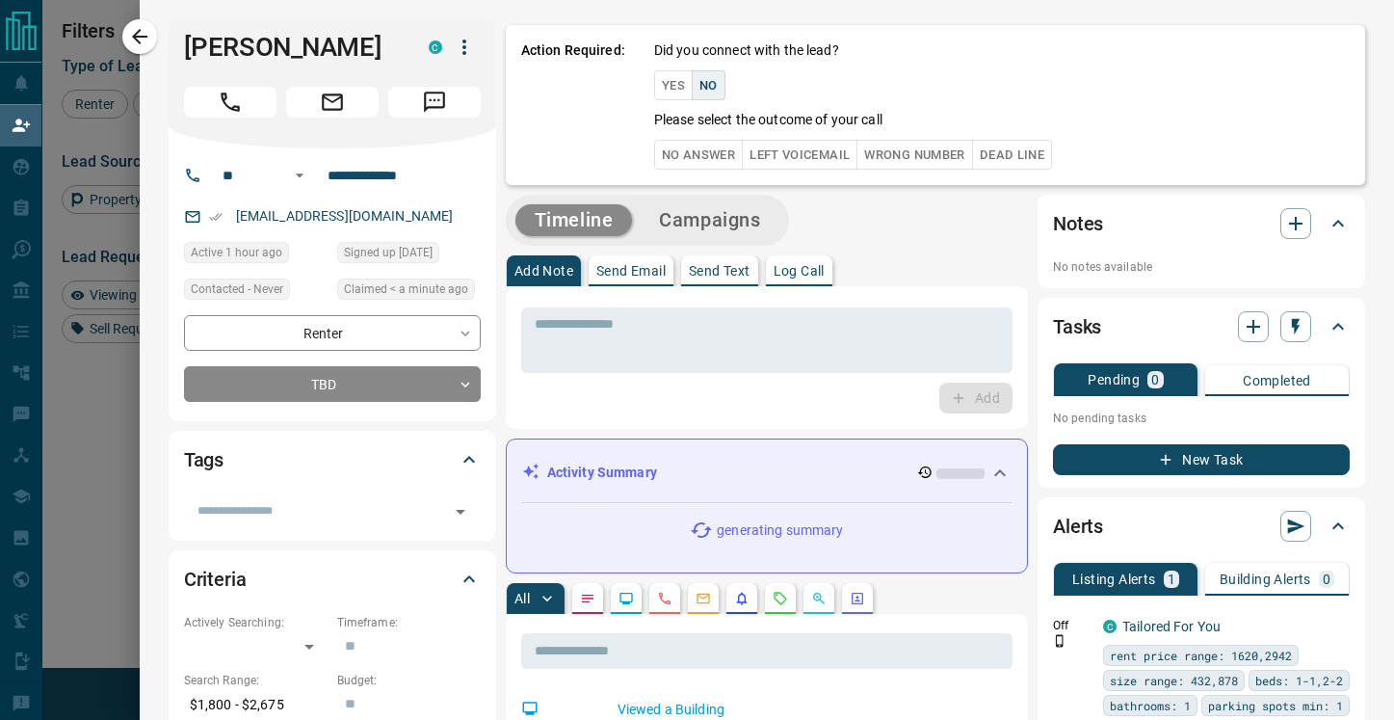
click at [703, 146] on button "No Answer" at bounding box center [698, 155] width 89 height 30
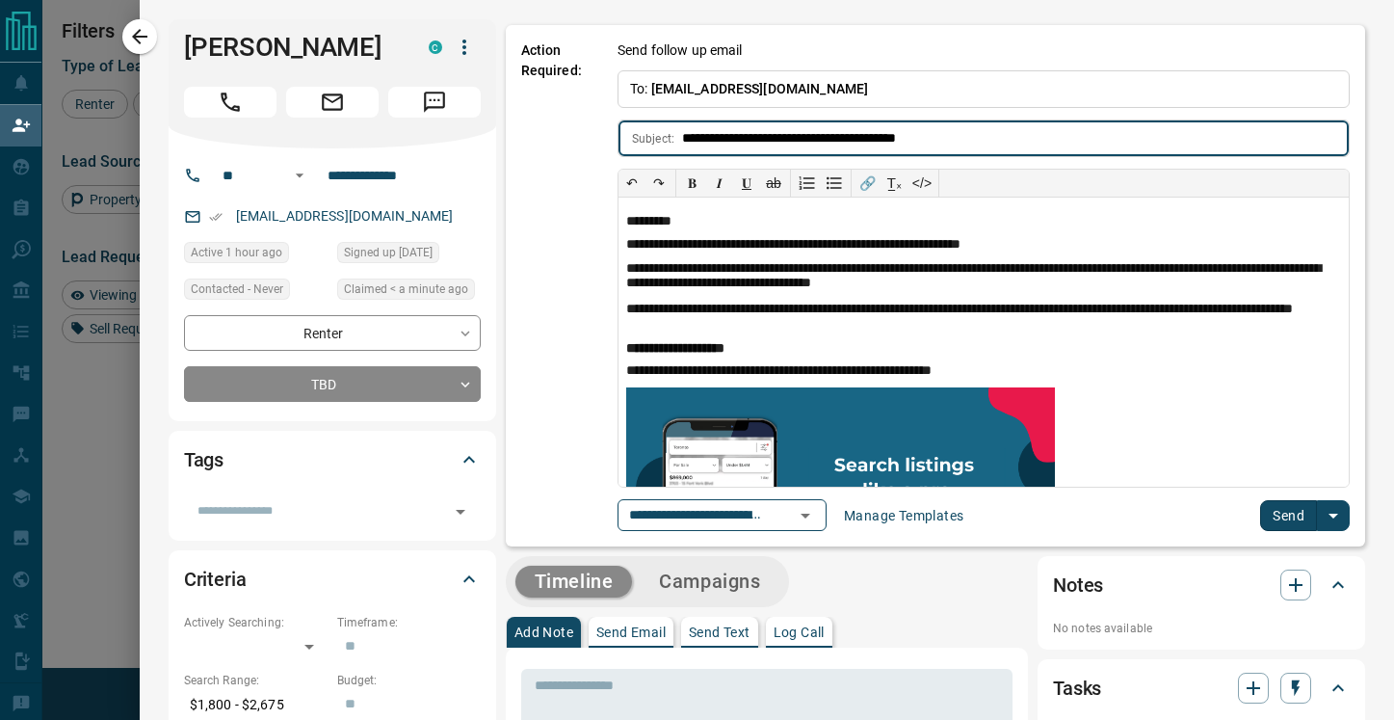
click at [1286, 512] on button "Send" at bounding box center [1288, 515] width 57 height 31
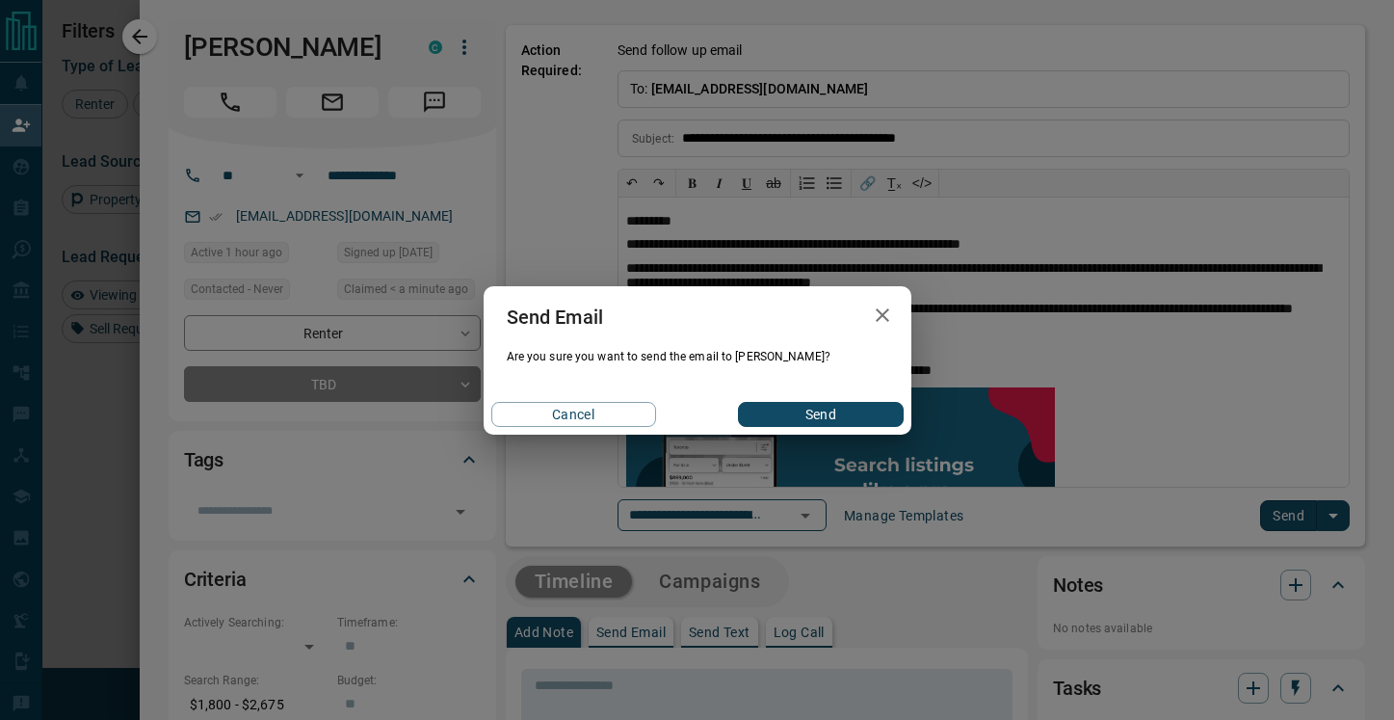
click at [857, 412] on button "Send" at bounding box center [820, 414] width 165 height 25
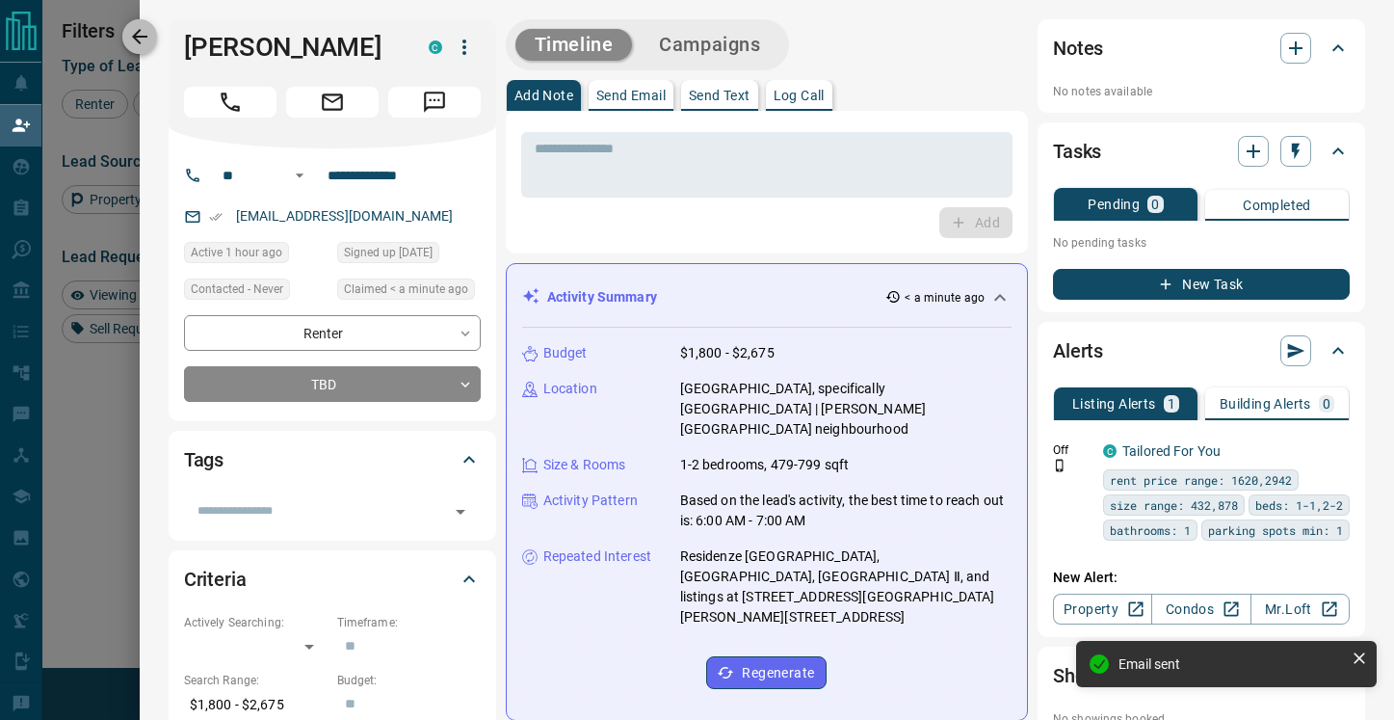
click at [138, 35] on icon "button" at bounding box center [139, 36] width 23 height 23
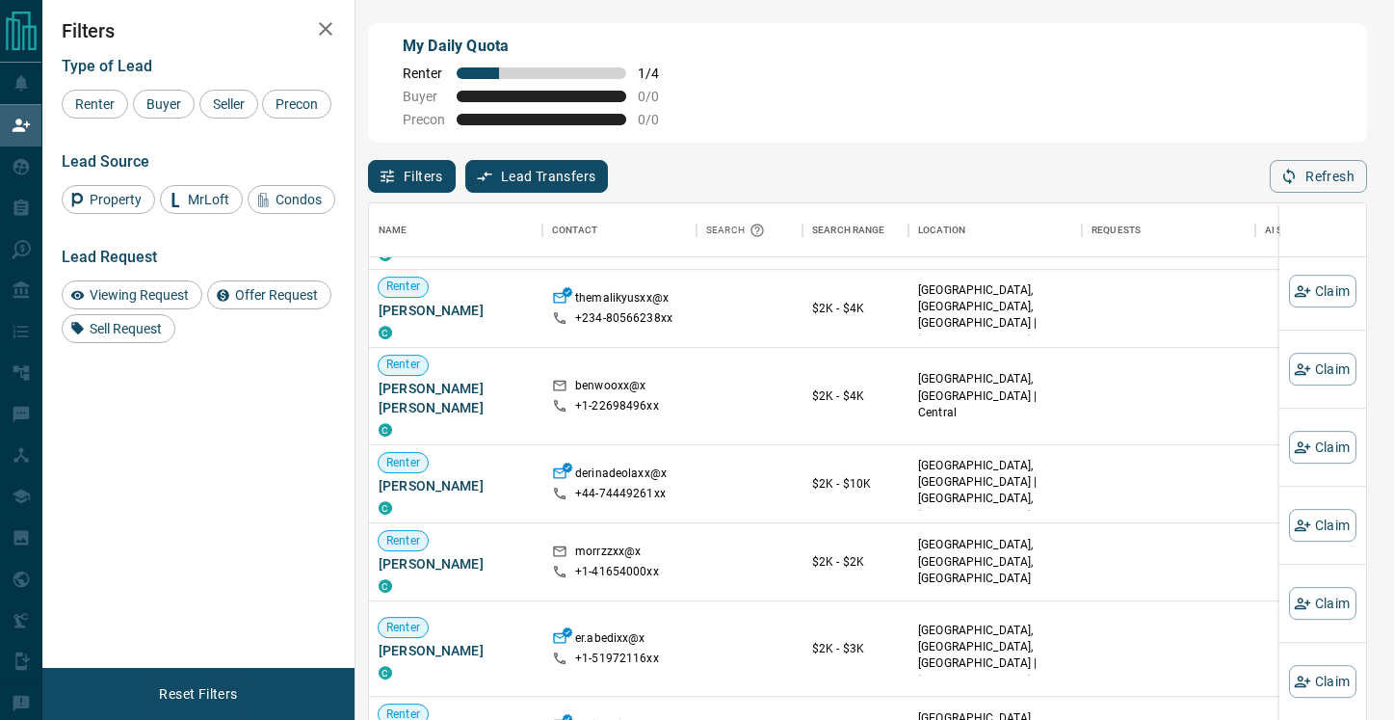
scroll to position [986, 0]
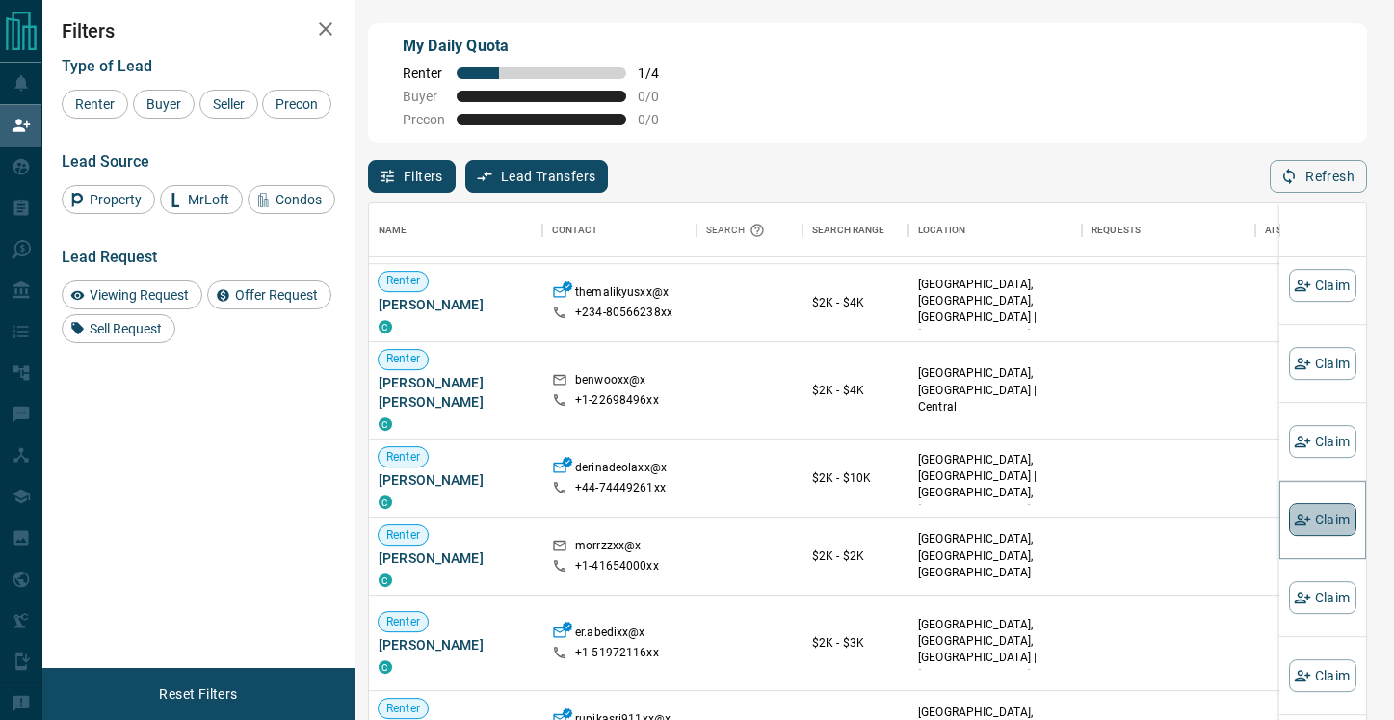
click at [1320, 518] on button "Claim" at bounding box center [1322, 519] width 67 height 33
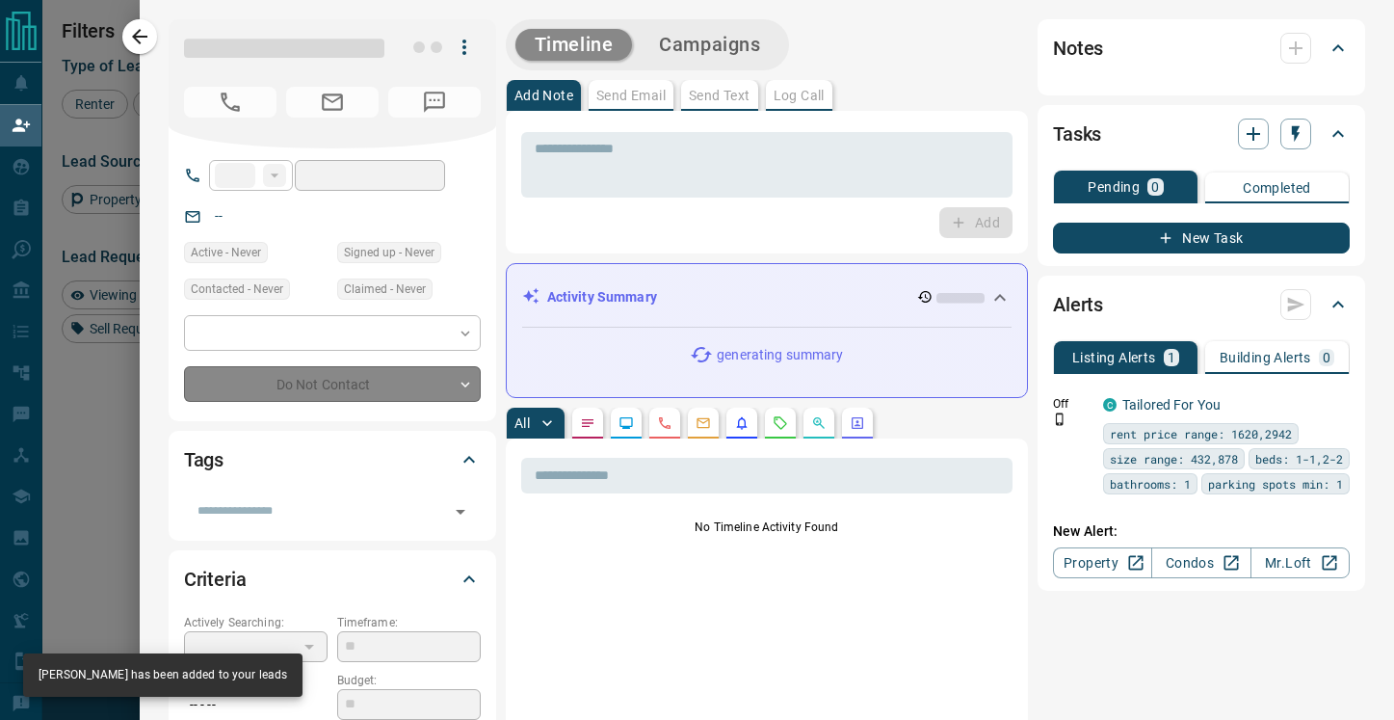
type input "**"
type input "**********"
type input "**"
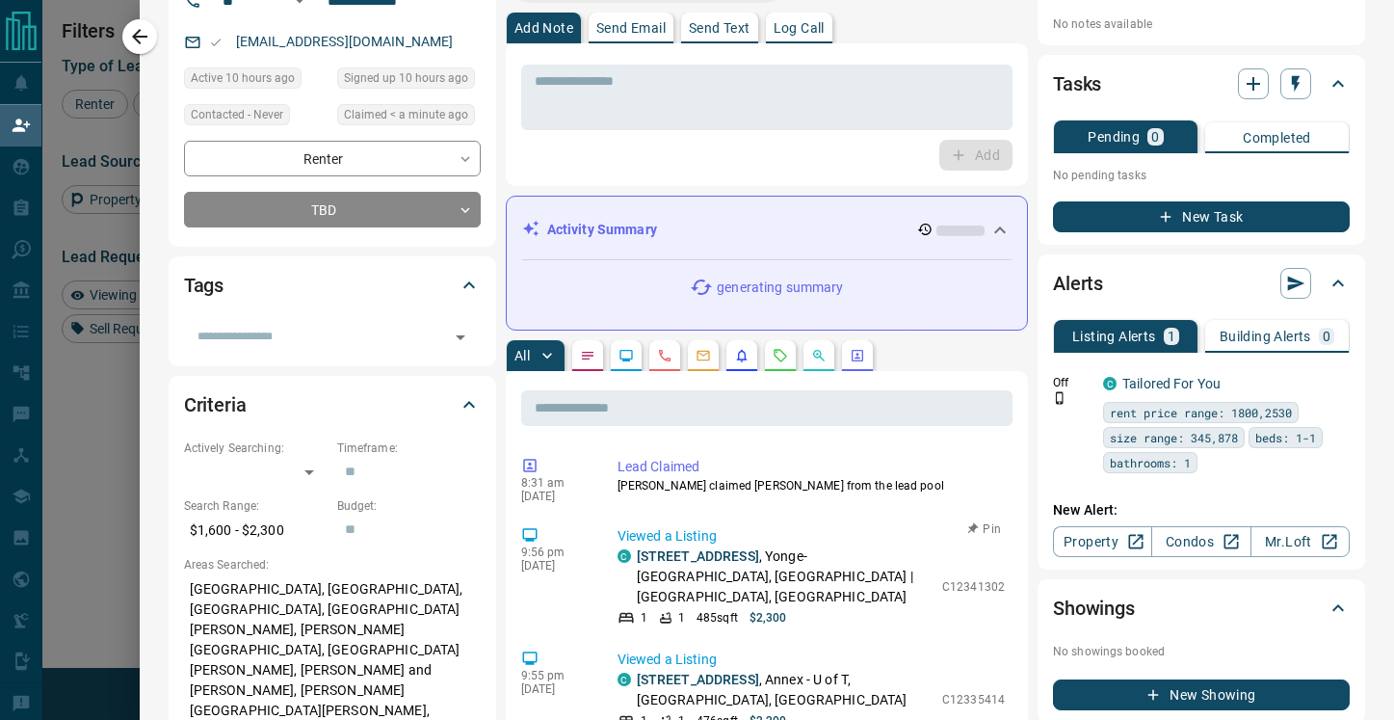
scroll to position [0, 0]
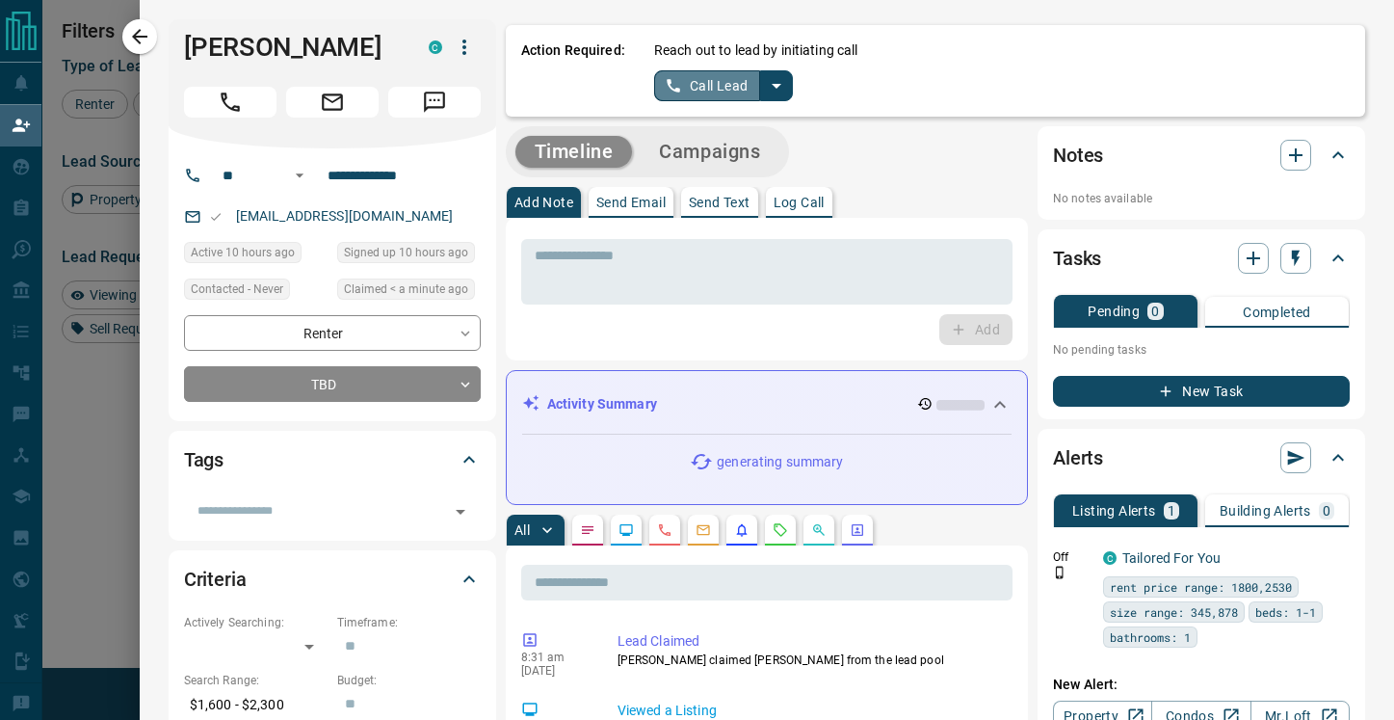
click at [720, 88] on button "Call Lead" at bounding box center [707, 85] width 107 height 31
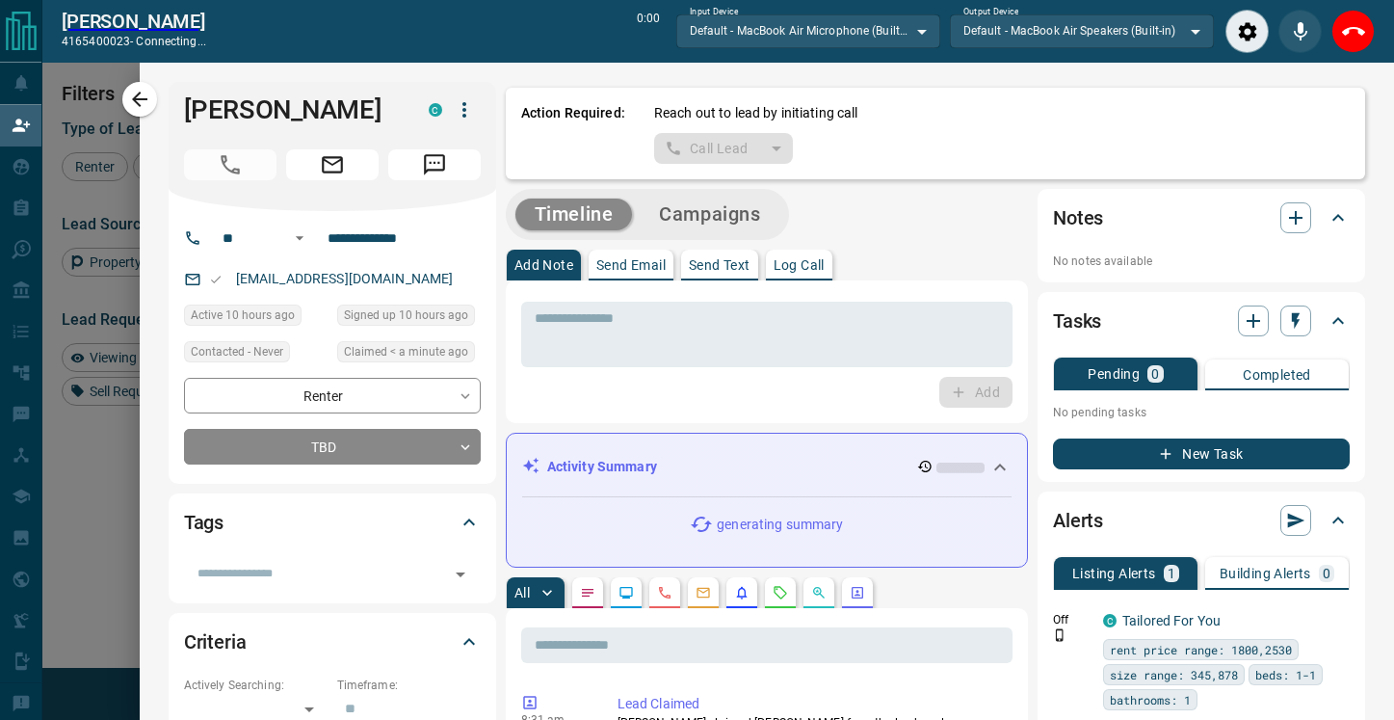
scroll to position [496, 997]
click at [1353, 29] on icon "End Call" at bounding box center [1353, 31] width 23 height 23
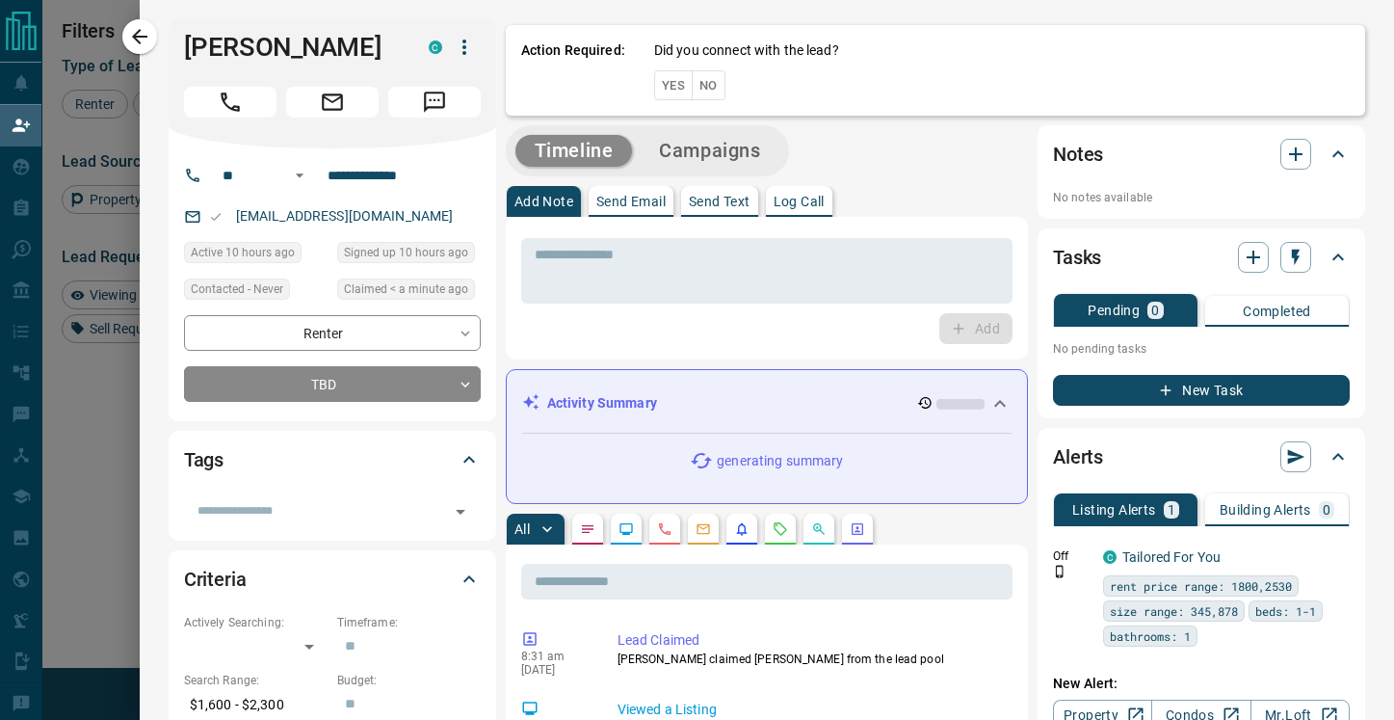
scroll to position [544, 997]
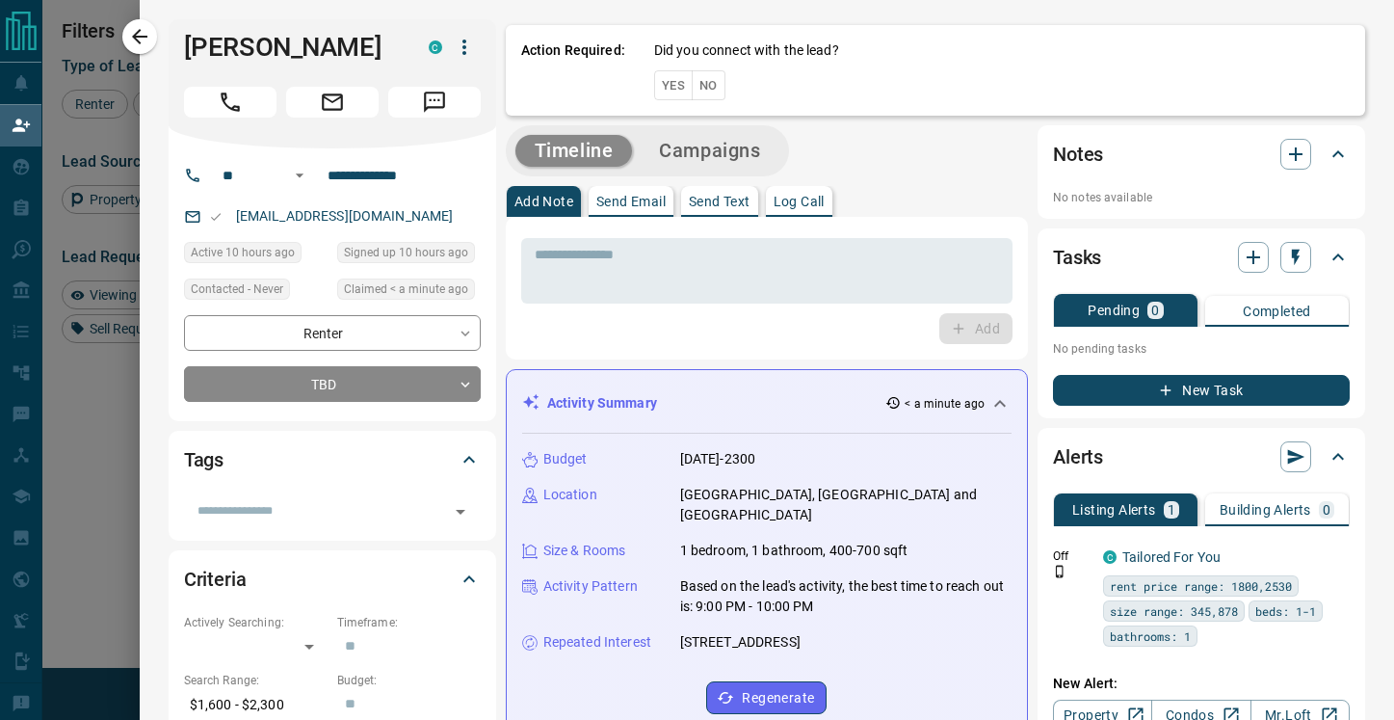
click at [705, 91] on button "No" at bounding box center [709, 85] width 34 height 30
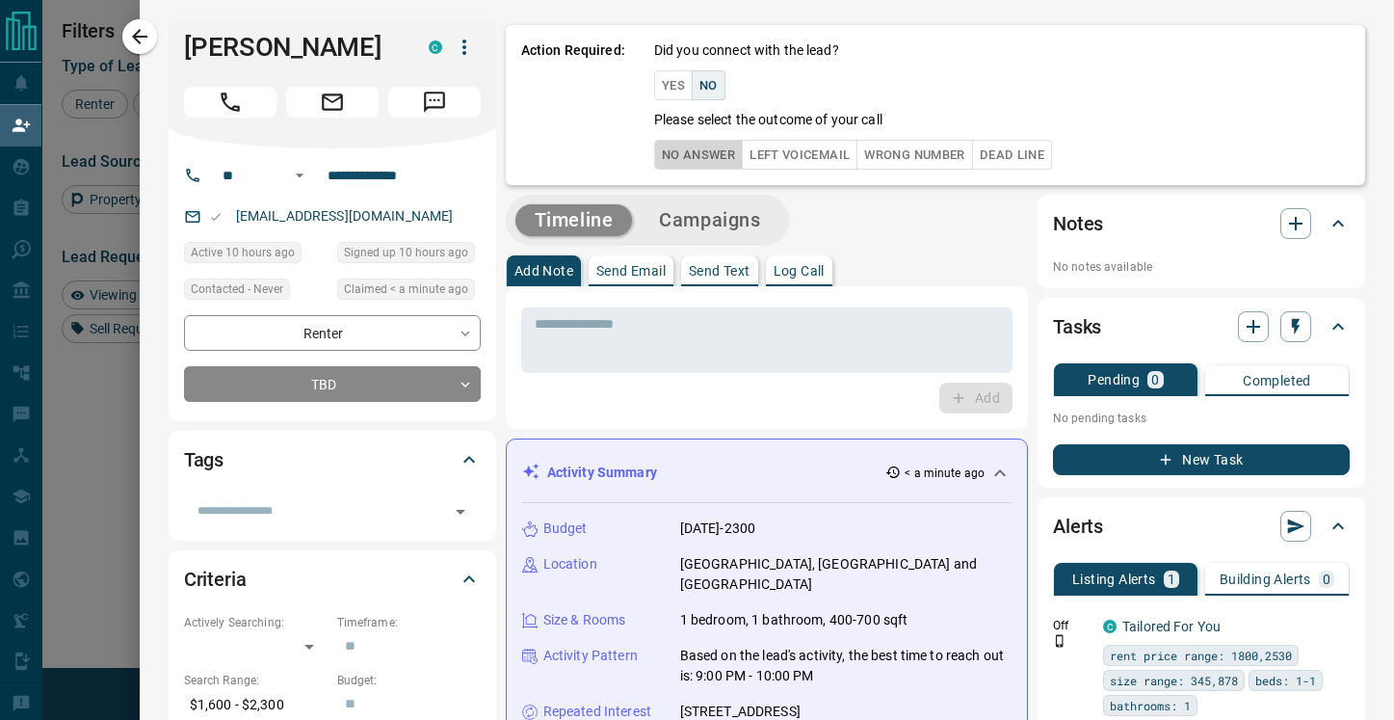
click at [704, 146] on button "No Answer" at bounding box center [698, 155] width 89 height 30
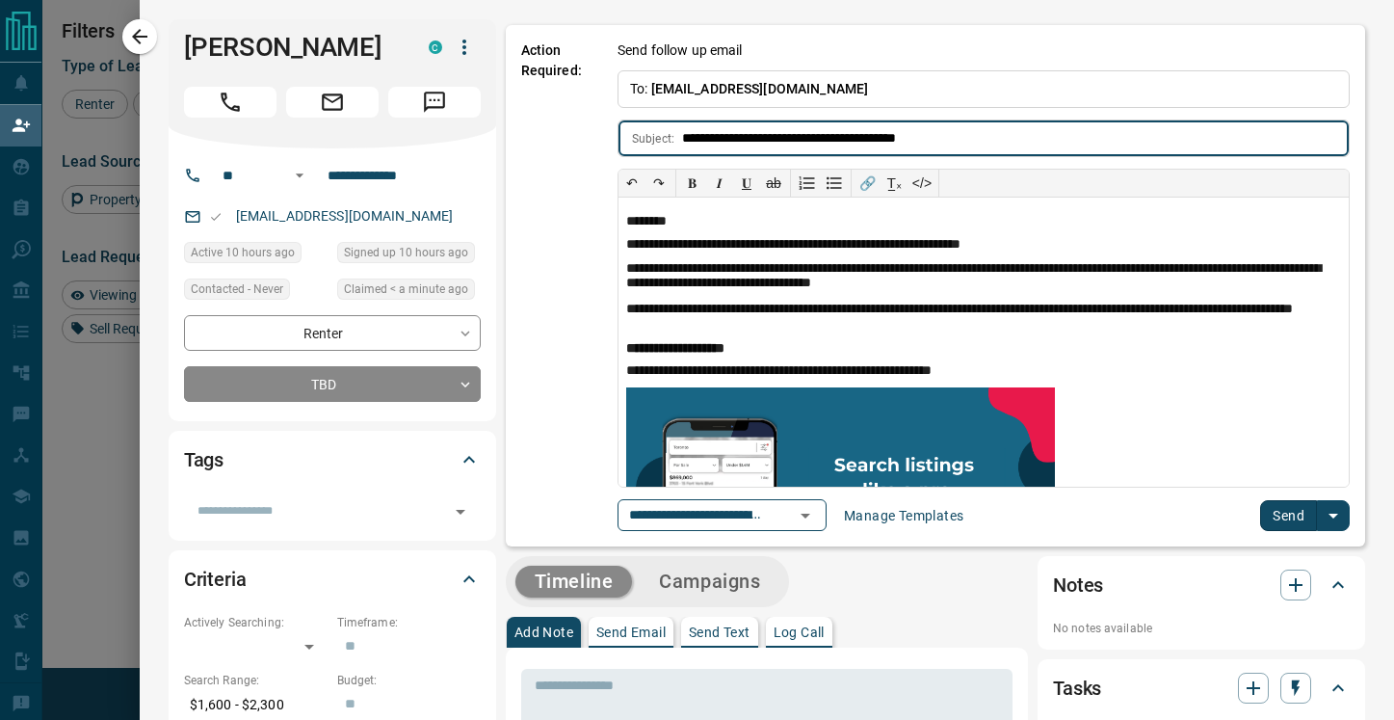
click at [1287, 524] on button "Send" at bounding box center [1288, 515] width 57 height 31
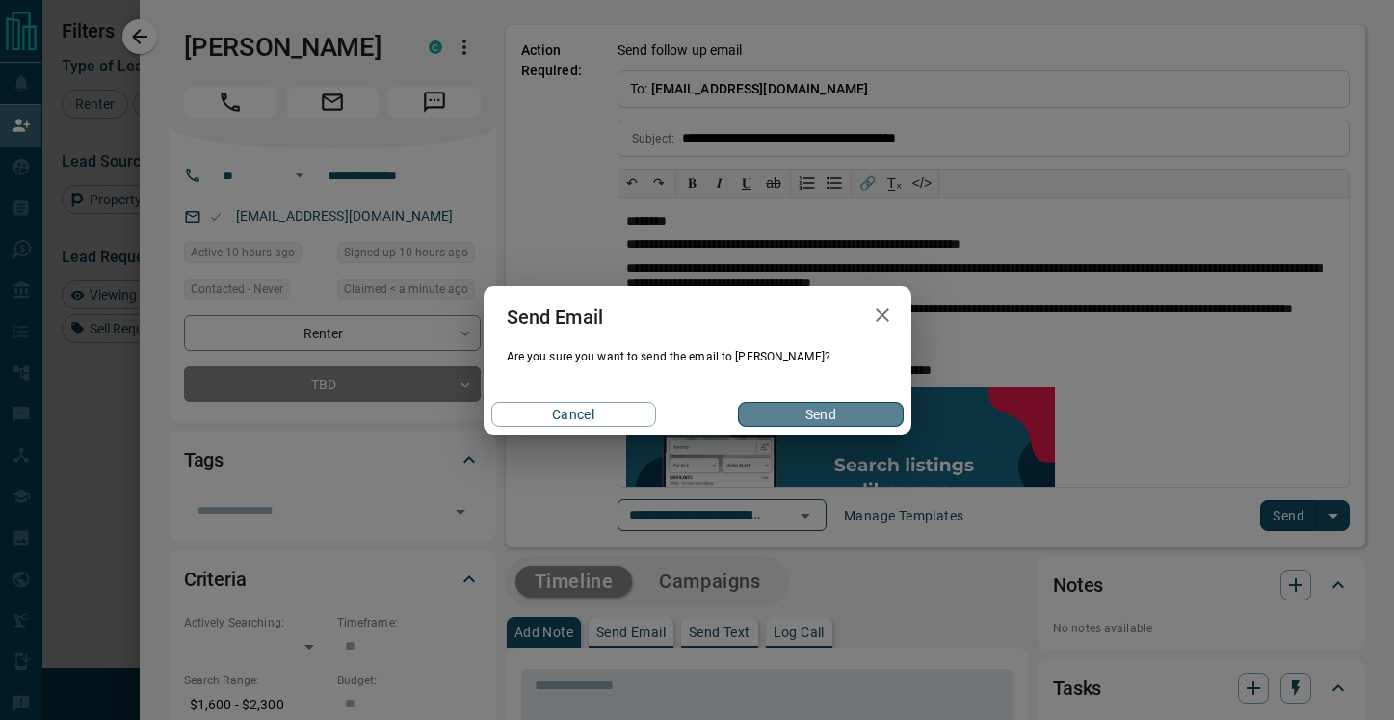
click at [825, 415] on button "Send" at bounding box center [820, 414] width 165 height 25
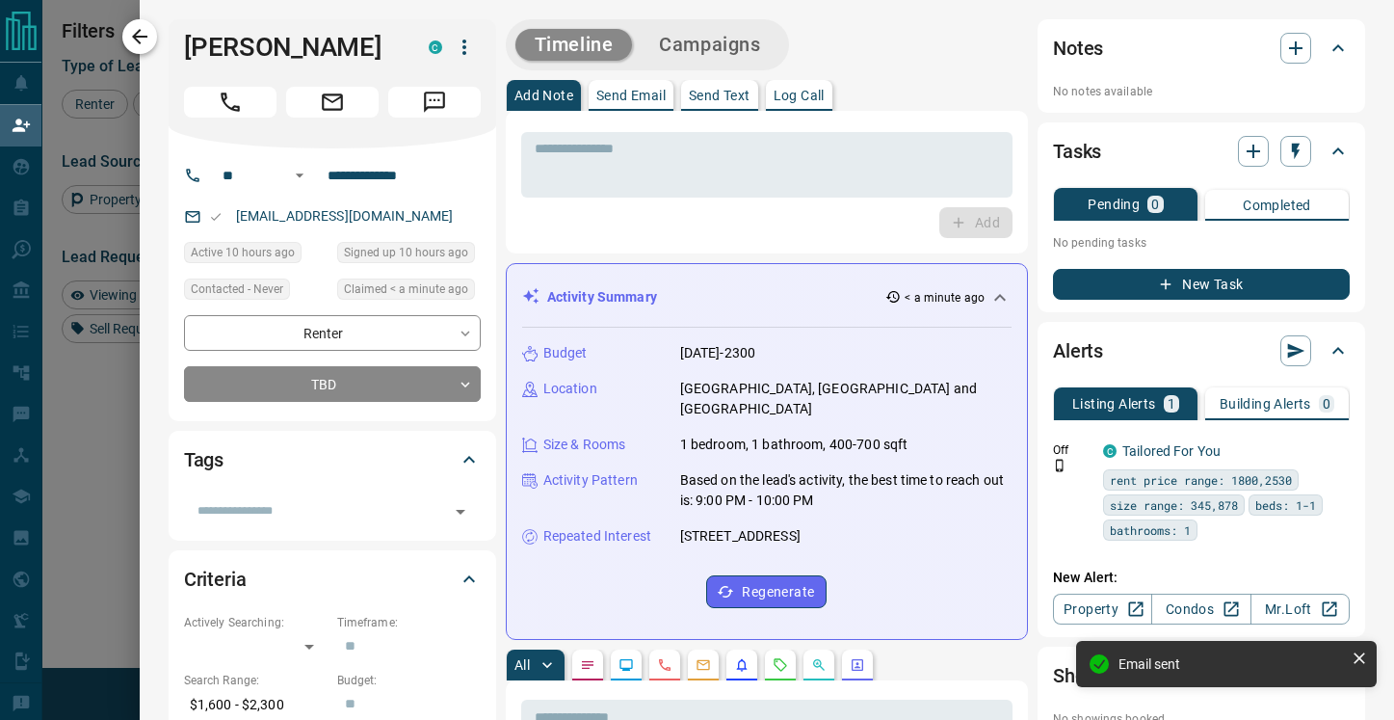
click at [144, 36] on icon "button" at bounding box center [139, 36] width 15 height 15
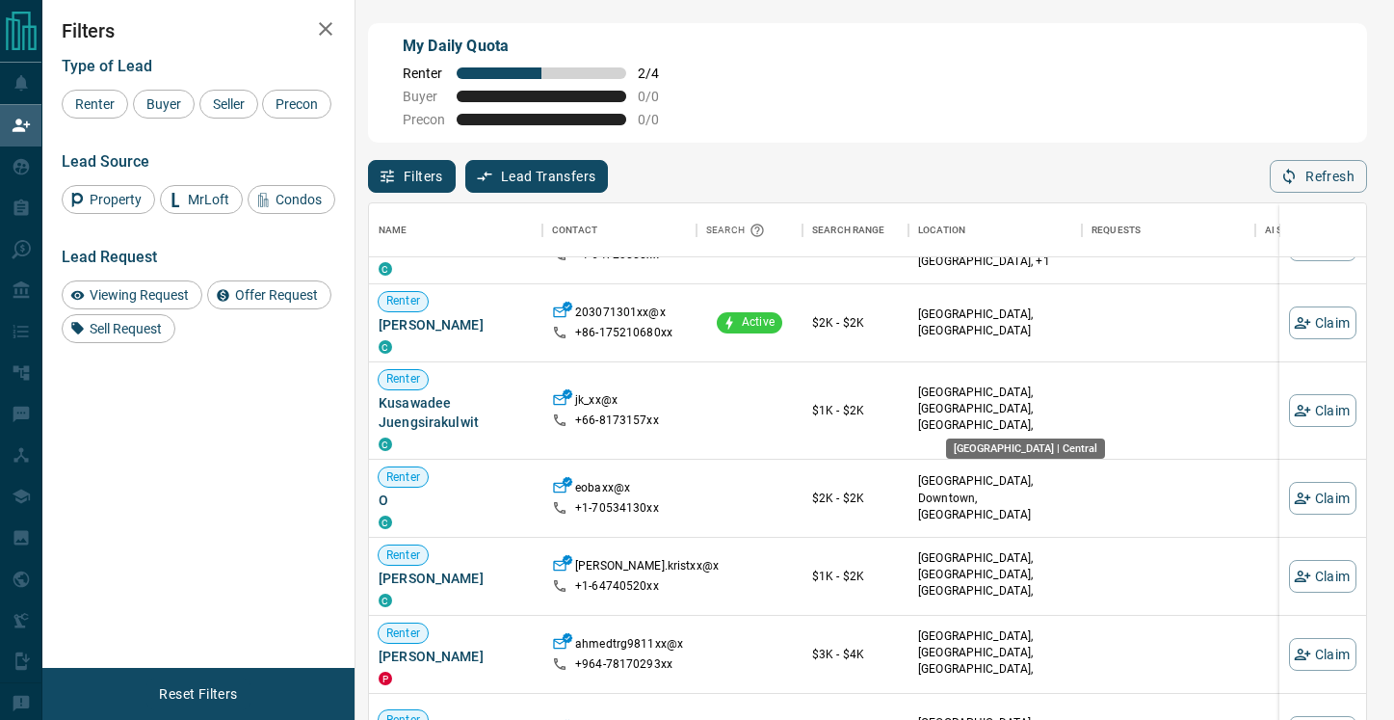
scroll to position [230, 0]
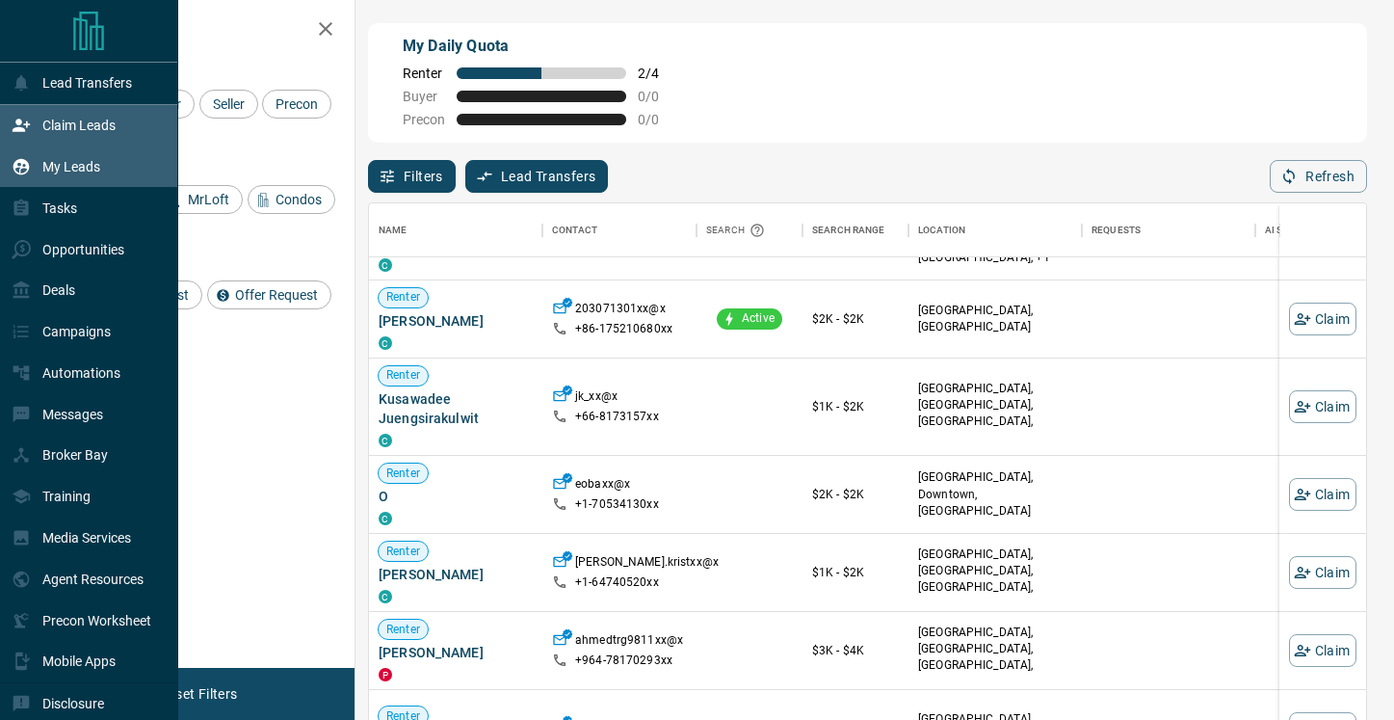
click at [51, 168] on p "My Leads" at bounding box center [71, 166] width 58 height 15
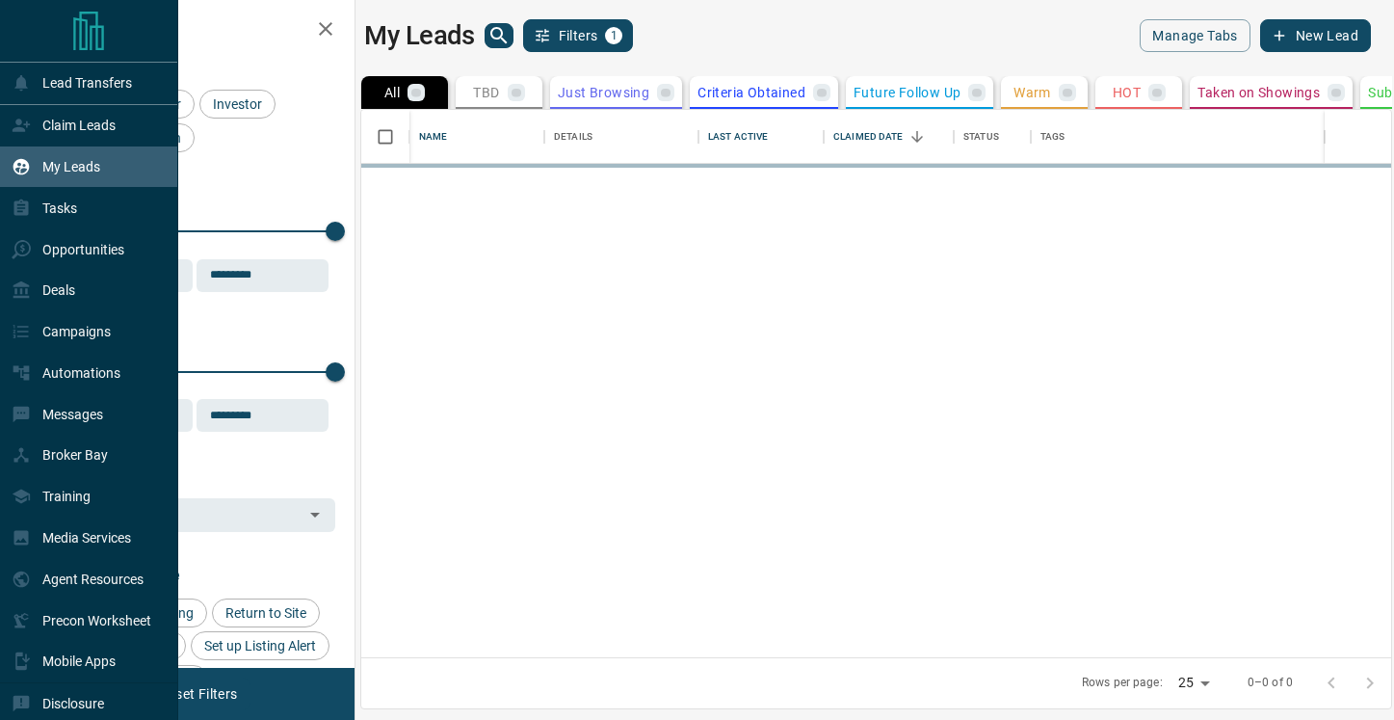
scroll to position [547, 1030]
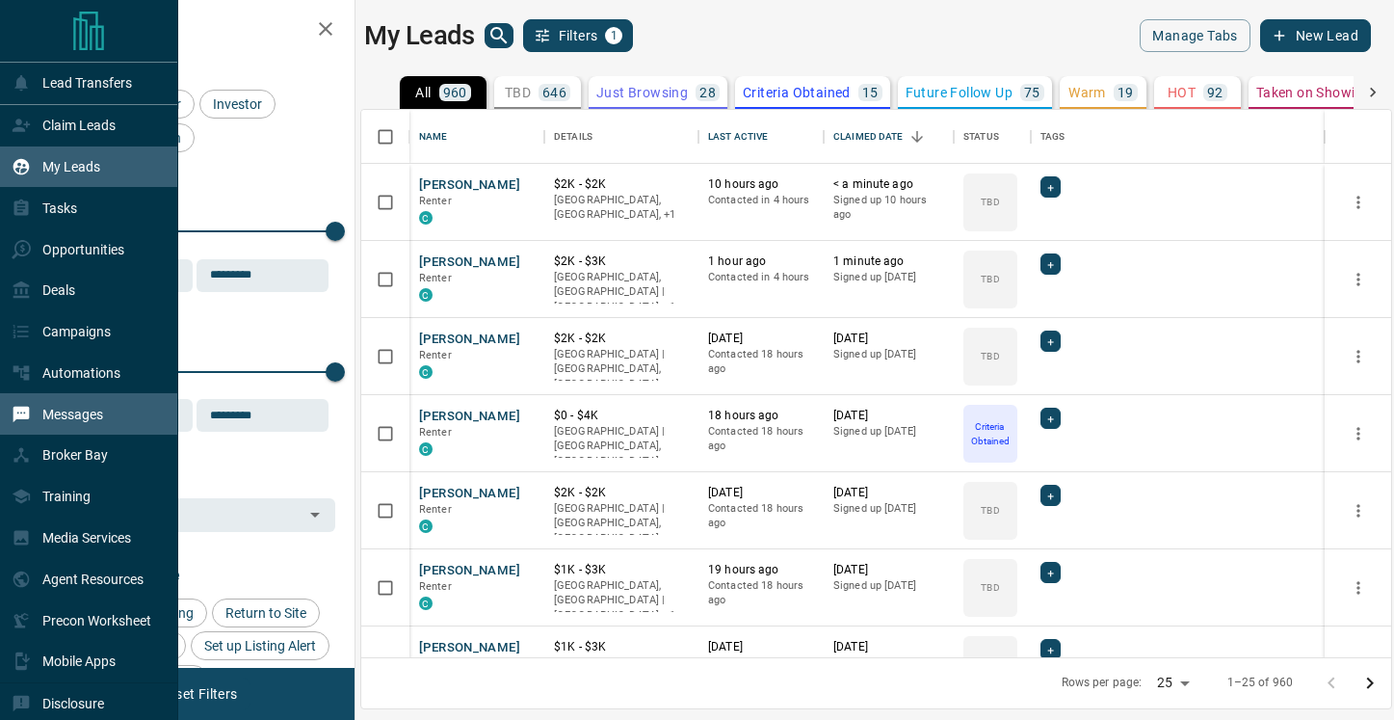
click at [86, 422] on p "Messages" at bounding box center [72, 414] width 61 height 15
